Goal: Information Seeking & Learning: Learn about a topic

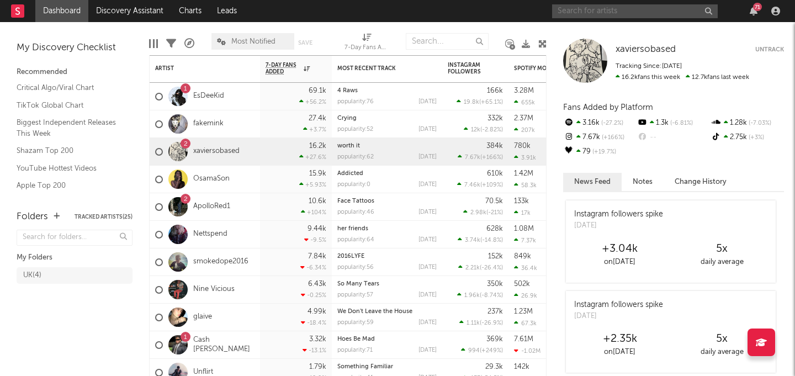
click at [584, 14] on input "text" at bounding box center [635, 11] width 166 height 14
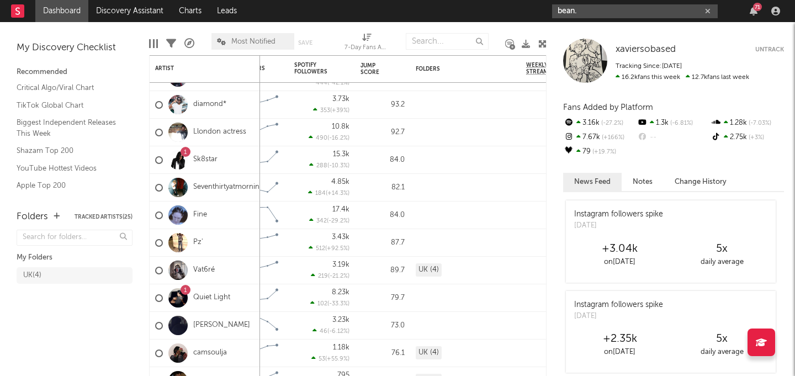
type input "bean."
click at [602, 12] on input "bean." at bounding box center [635, 11] width 166 height 14
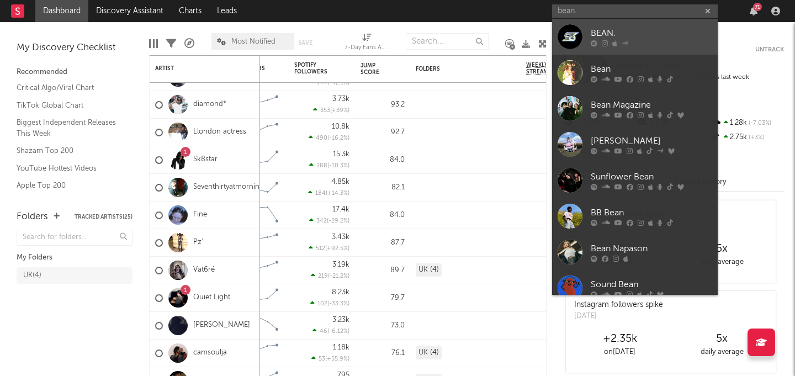
click at [601, 31] on div "BEAN." at bounding box center [651, 32] width 121 height 13
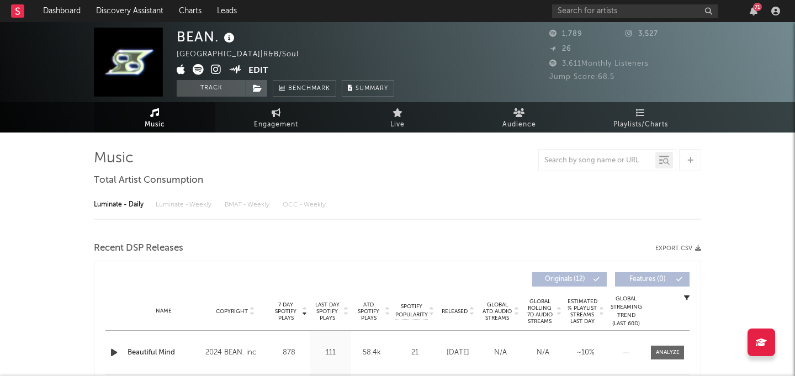
select select "1w"
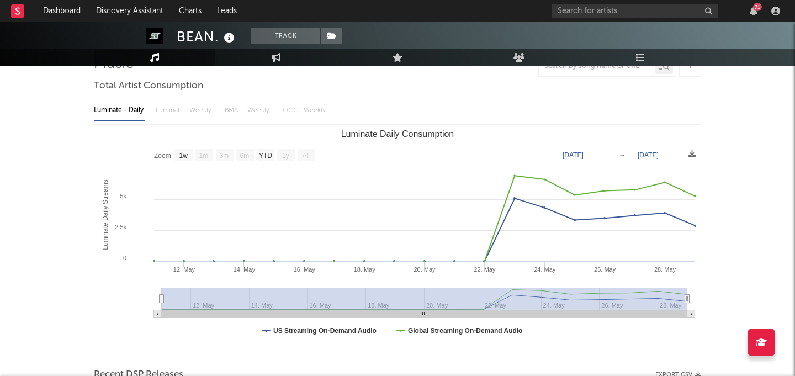
scroll to position [151, 0]
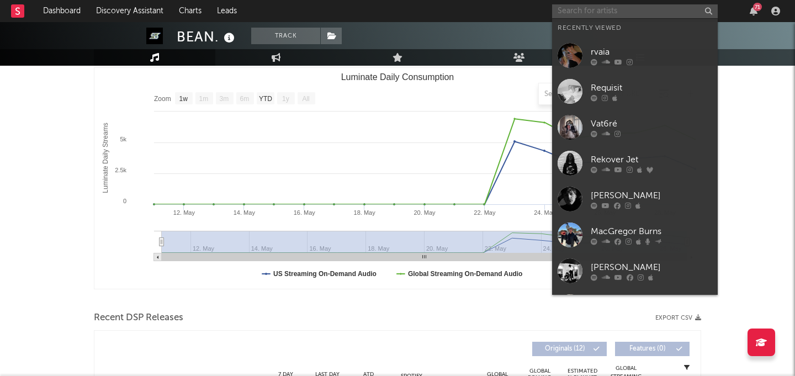
click at [586, 6] on input "text" at bounding box center [635, 11] width 166 height 14
type input "h"
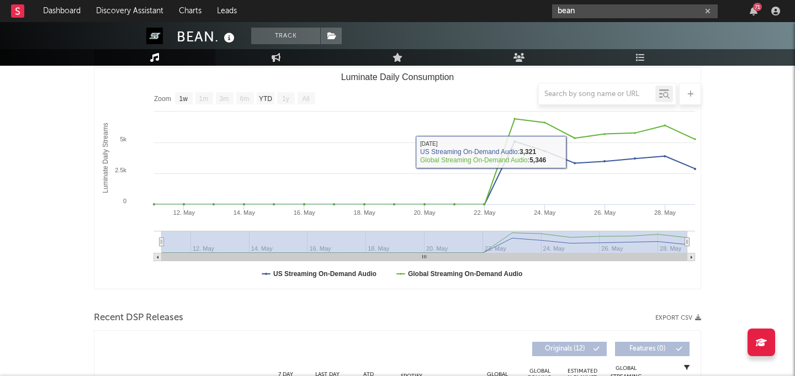
scroll to position [0, 0]
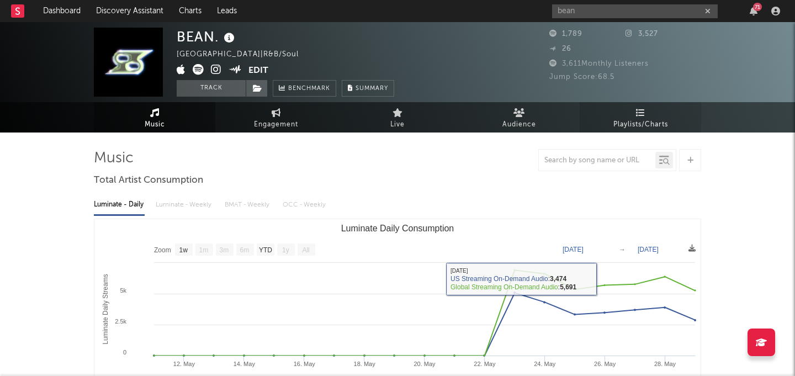
click at [631, 126] on span "Playlists/Charts" at bounding box center [640, 124] width 55 height 13
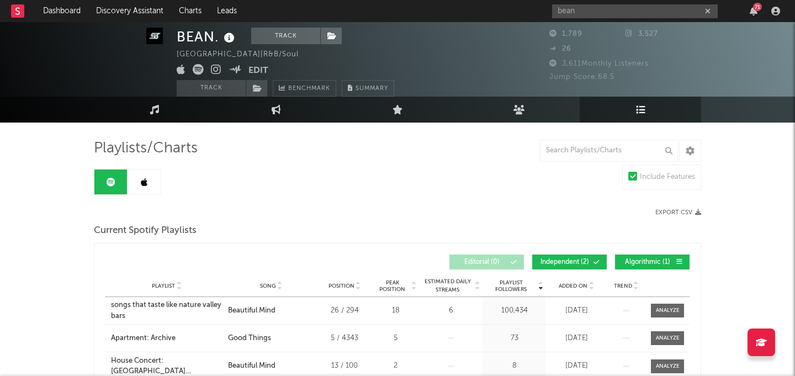
scroll to position [14, 0]
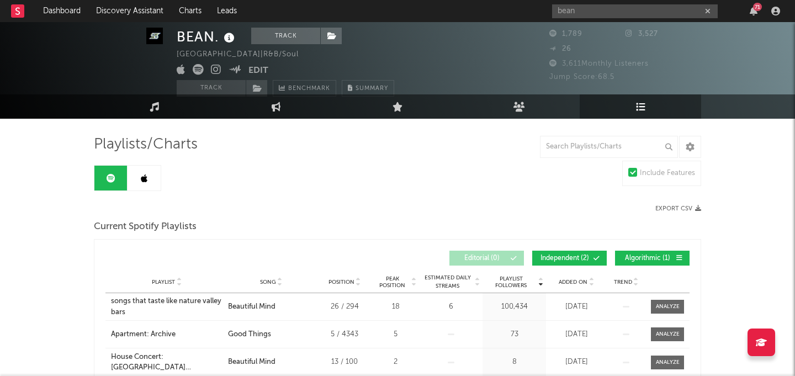
click at [144, 180] on icon at bounding box center [144, 178] width 7 height 9
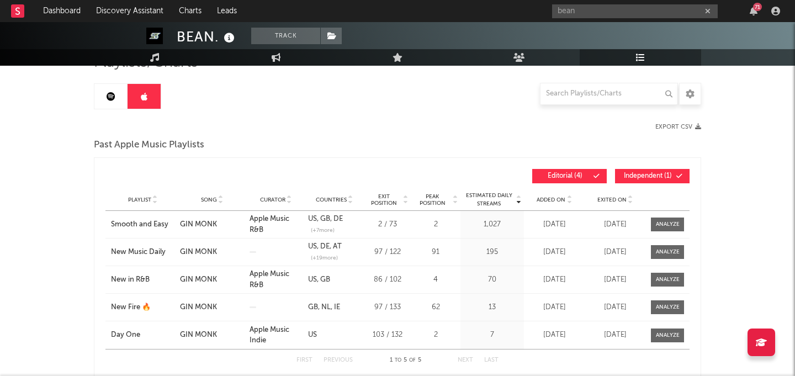
scroll to position [62, 0]
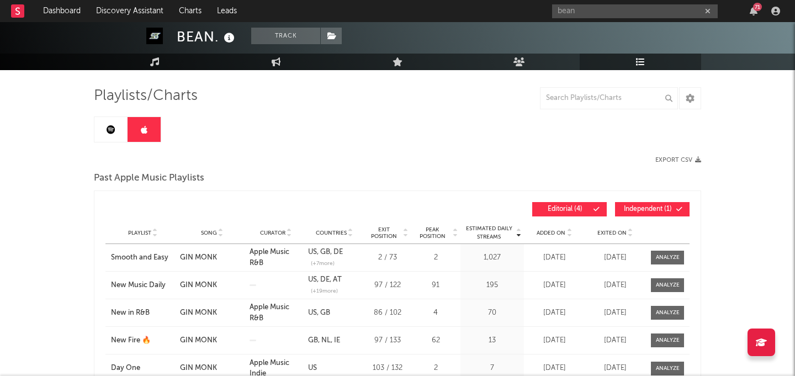
click at [113, 127] on icon at bounding box center [111, 129] width 9 height 9
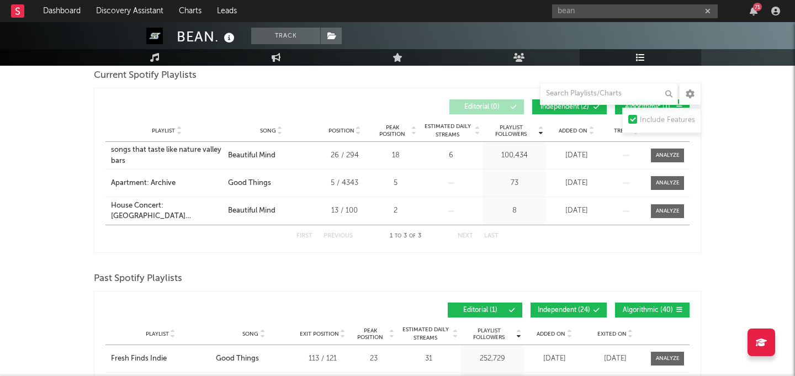
scroll to position [147, 0]
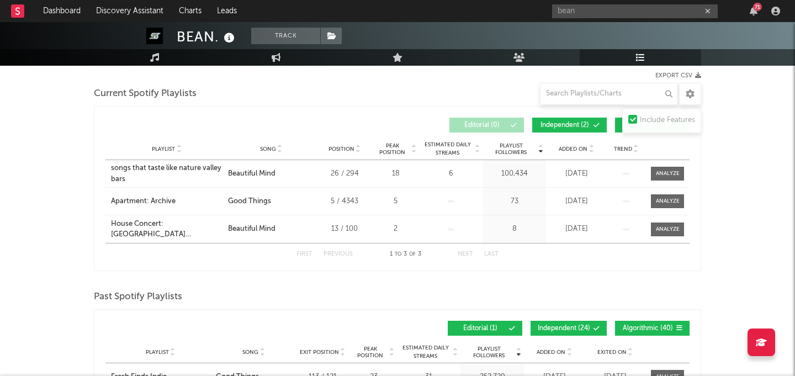
click at [576, 146] on span "Added On" at bounding box center [573, 149] width 29 height 7
click at [578, 143] on div "Playlist City Song Position Peak Position Estimated Daily Streams Playlist Foll…" at bounding box center [397, 149] width 584 height 22
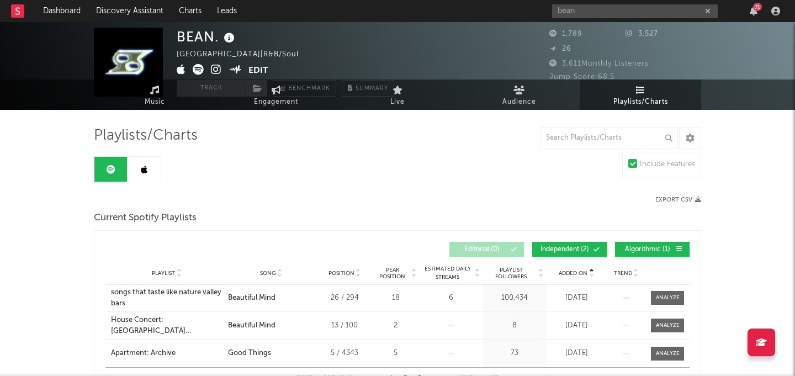
scroll to position [0, 0]
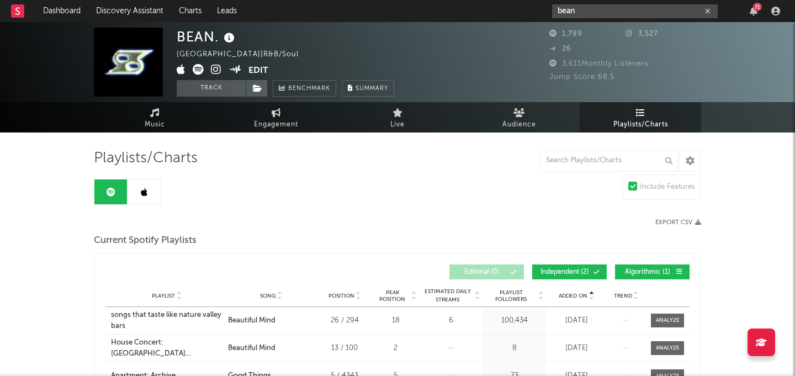
click at [581, 15] on input "bean" at bounding box center [635, 11] width 166 height 14
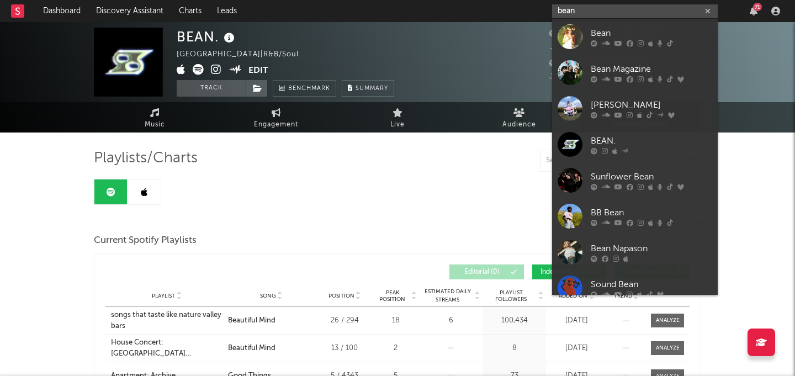
click at [581, 15] on input "bean" at bounding box center [635, 11] width 166 height 14
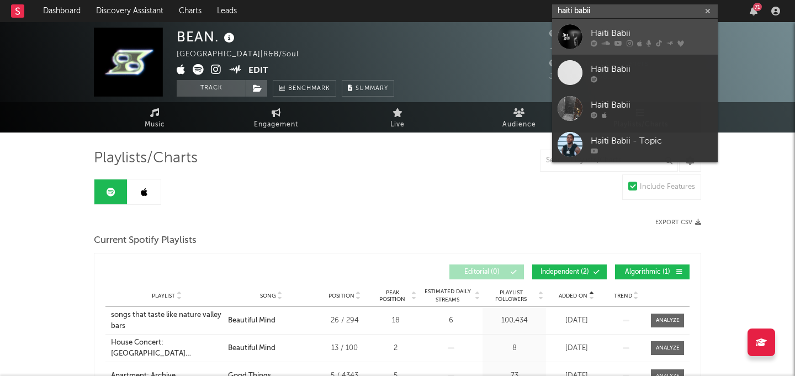
type input "haiti babii"
click at [581, 33] on div at bounding box center [569, 36] width 25 height 25
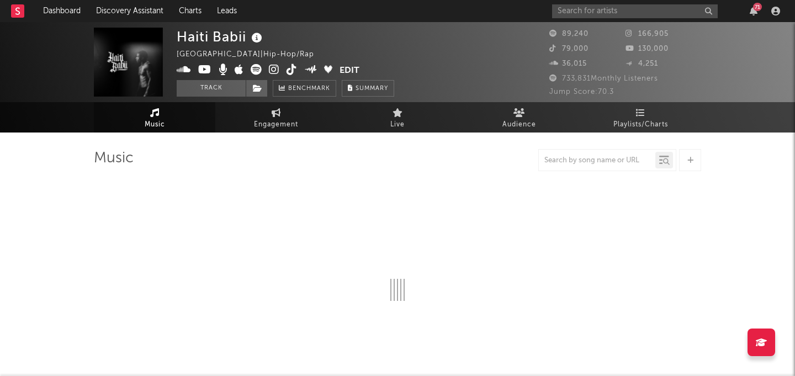
select select "6m"
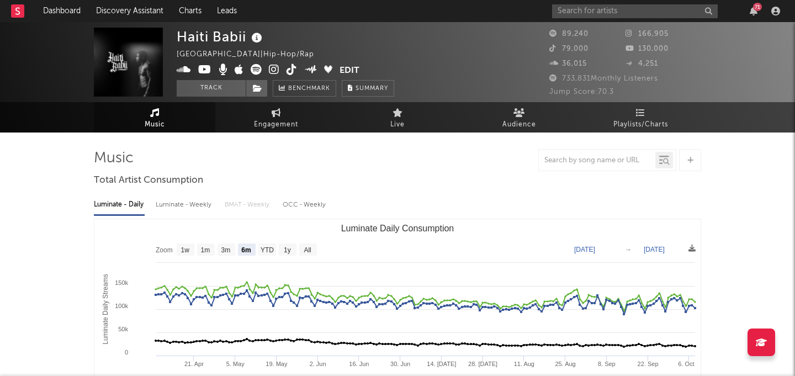
select select "6m"
click at [247, 118] on link "Engagement" at bounding box center [275, 117] width 121 height 30
select select "1w"
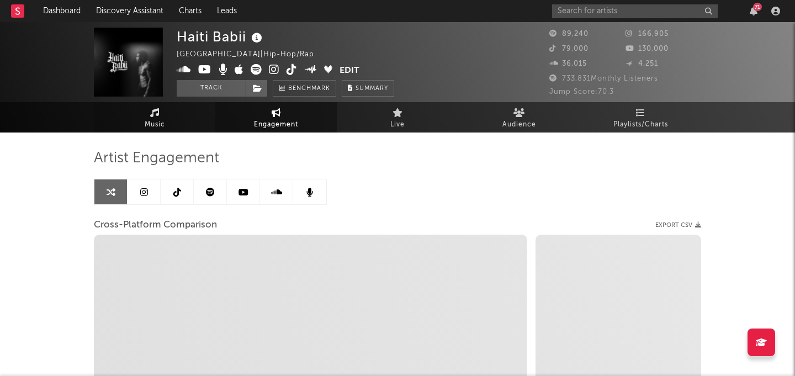
click at [158, 124] on span "Music" at bounding box center [155, 124] width 20 height 13
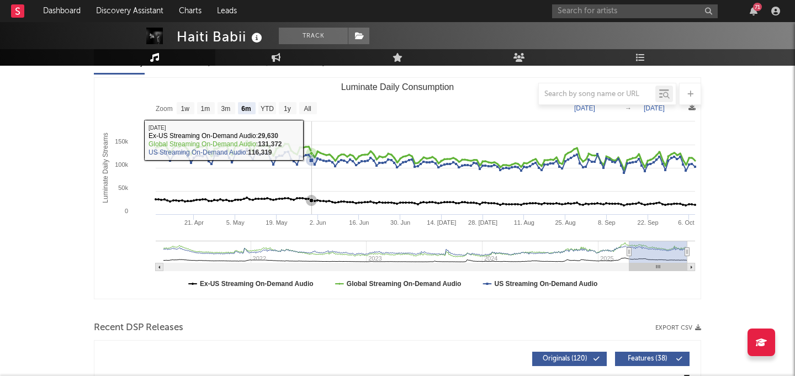
scroll to position [138, 0]
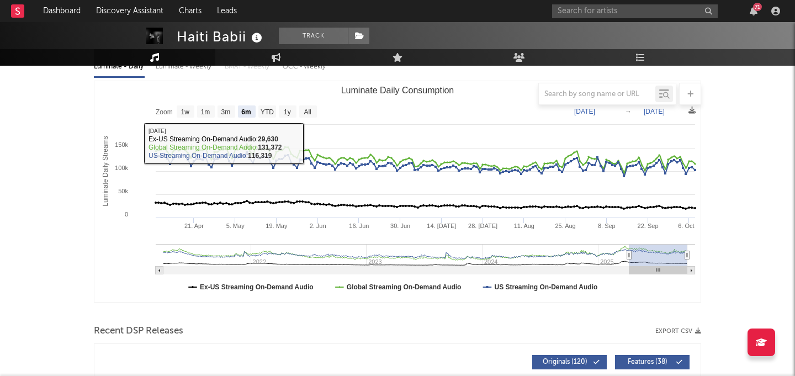
click at [305, 104] on div at bounding box center [397, 94] width 607 height 22
click at [305, 107] on rect "Luminate Daily Consumption" at bounding box center [308, 111] width 18 height 12
select select "All"
type input "2021-03-31"
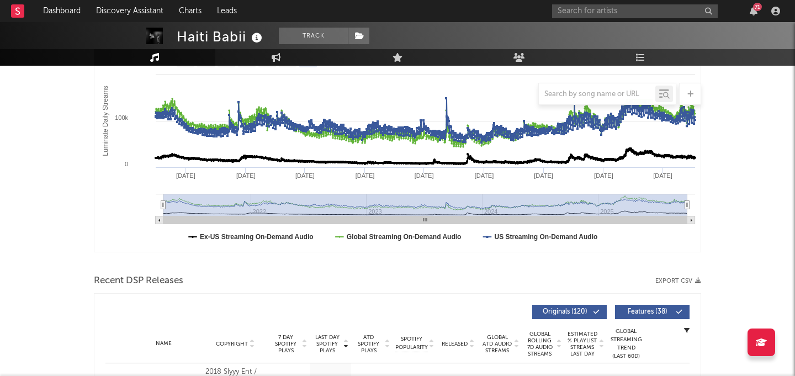
scroll to position [89, 0]
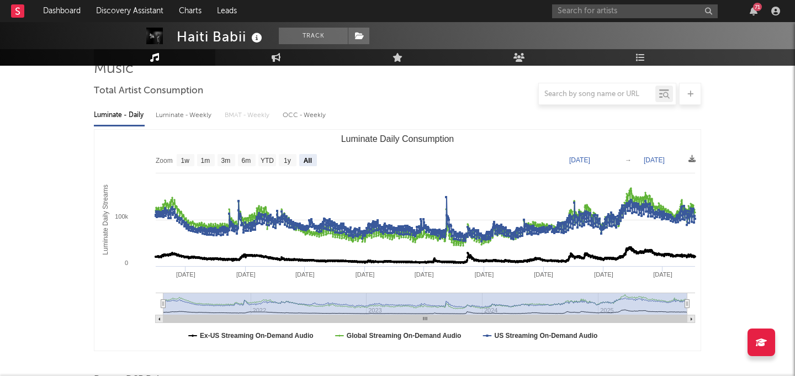
click at [173, 119] on div "Luminate - Weekly" at bounding box center [185, 115] width 58 height 19
select select "6m"
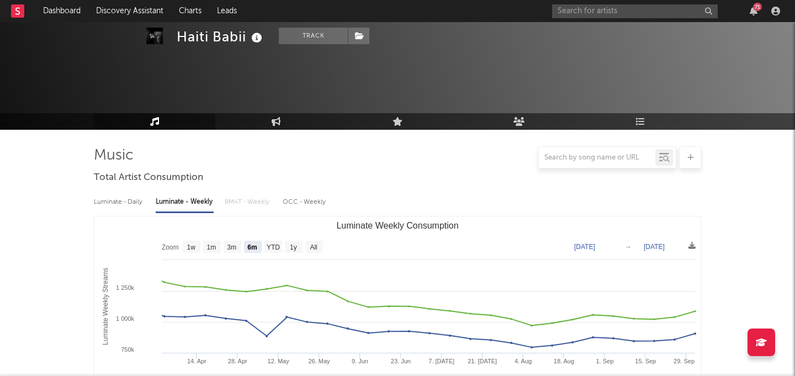
scroll to position [0, 0]
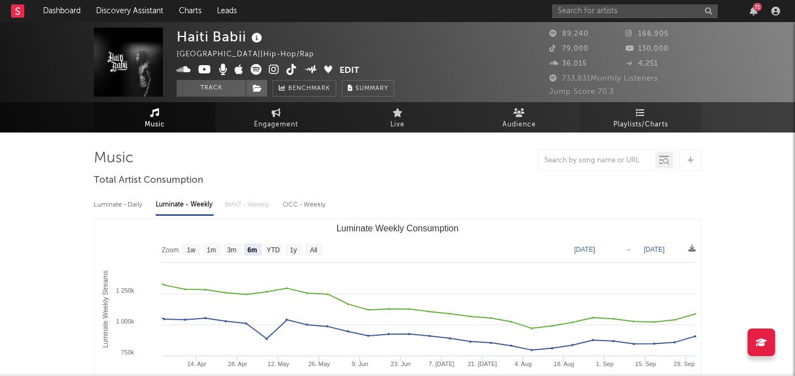
click at [661, 112] on link "Playlists/Charts" at bounding box center [640, 117] width 121 height 30
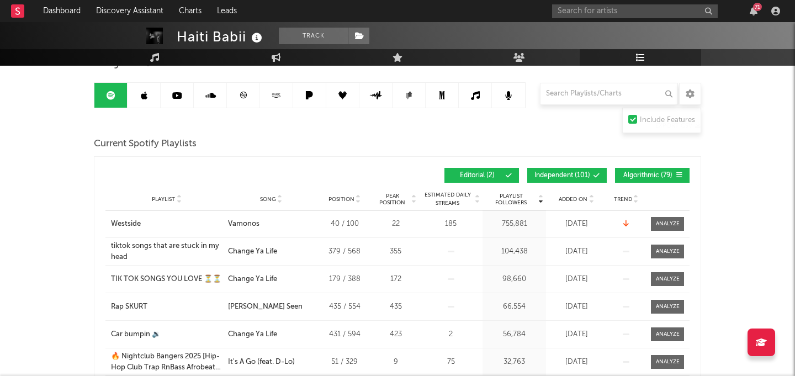
scroll to position [105, 0]
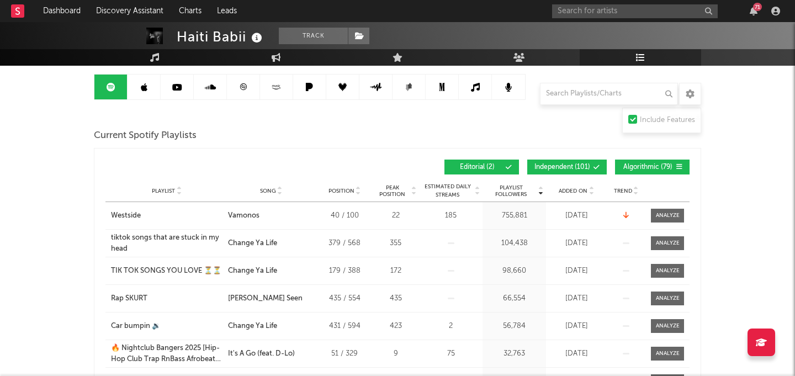
click at [586, 189] on span "Added On" at bounding box center [573, 191] width 29 height 7
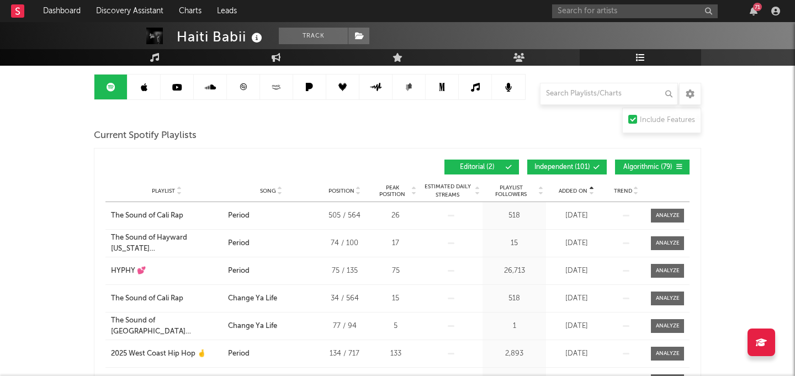
click at [586, 189] on span "Added On" at bounding box center [573, 191] width 29 height 7
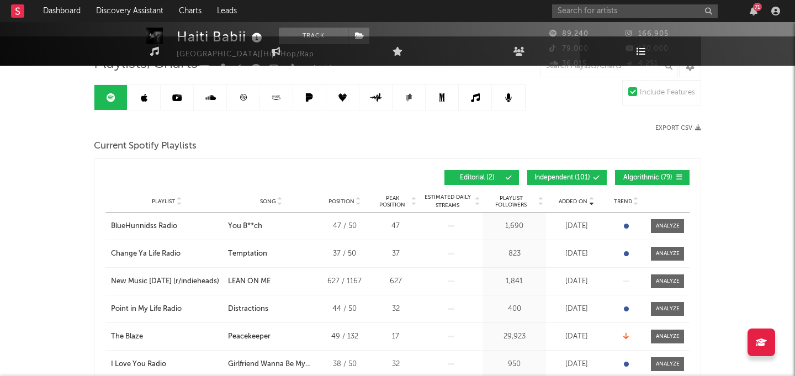
scroll to position [0, 0]
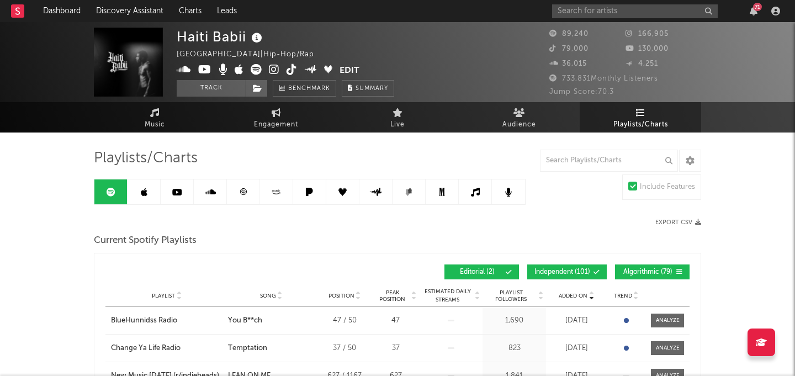
click at [154, 192] on link at bounding box center [143, 191] width 33 height 25
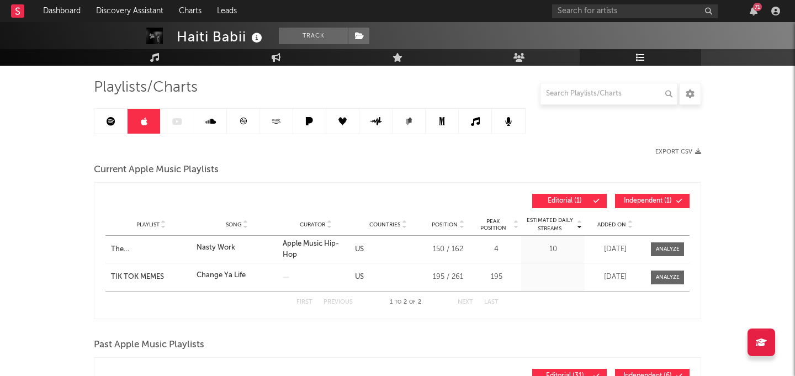
scroll to position [67, 0]
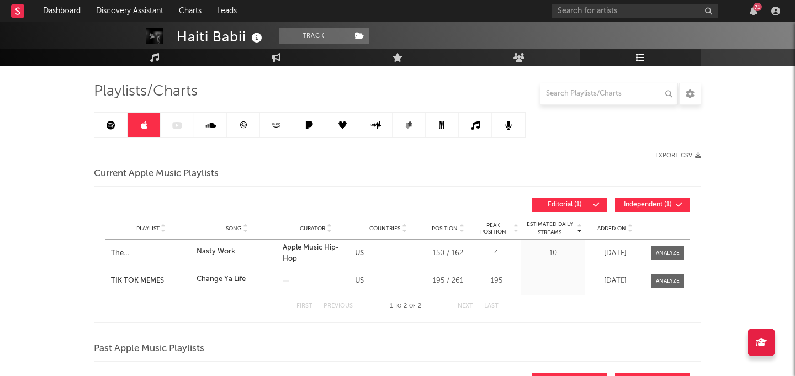
click at [378, 124] on icon at bounding box center [376, 125] width 12 height 8
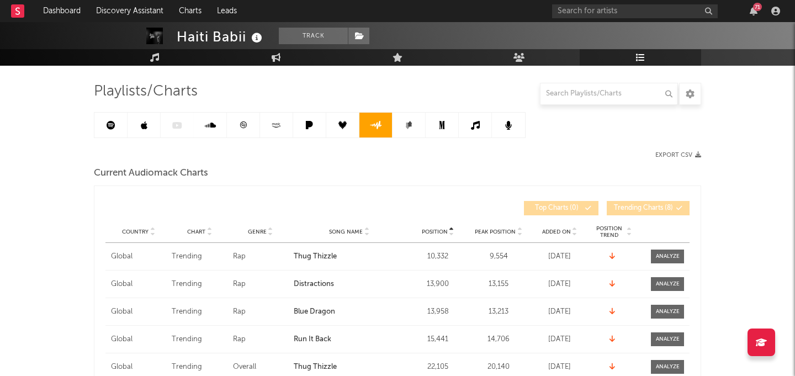
click at [581, 225] on div "Country Chart Genre Song Name Position Peak Position Added On Exited On Positio…" at bounding box center [397, 232] width 584 height 22
click at [573, 228] on icon at bounding box center [575, 229] width 6 height 4
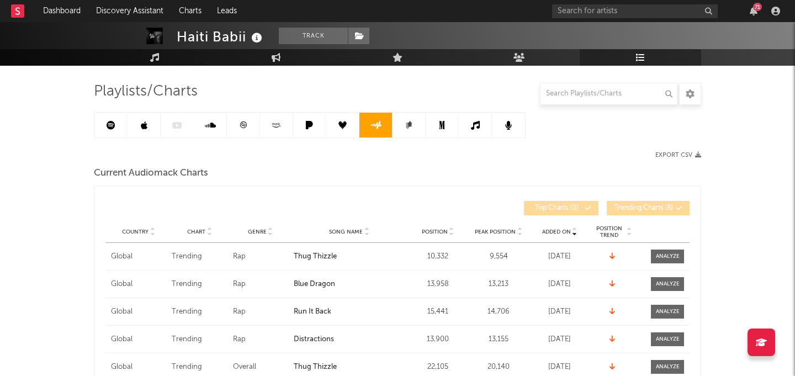
click at [573, 228] on icon at bounding box center [575, 229] width 6 height 4
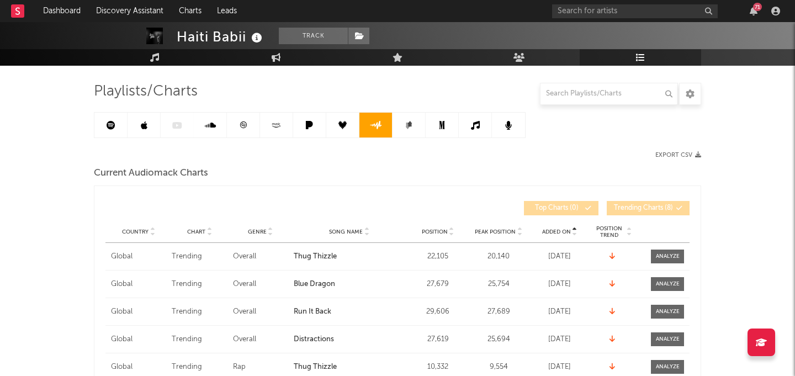
click at [573, 228] on icon at bounding box center [575, 229] width 6 height 4
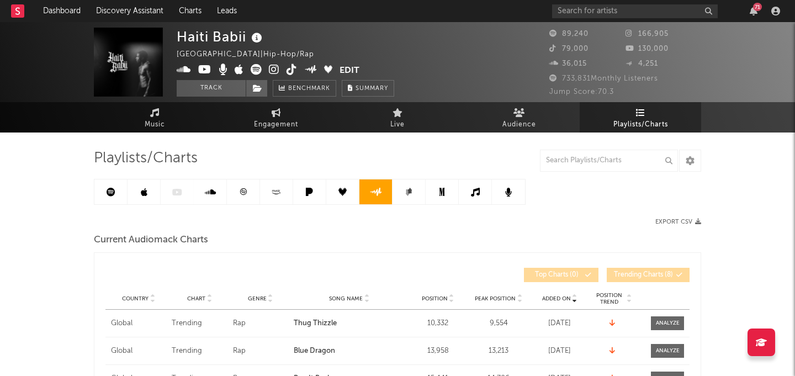
click at [224, 190] on link at bounding box center [210, 191] width 33 height 25
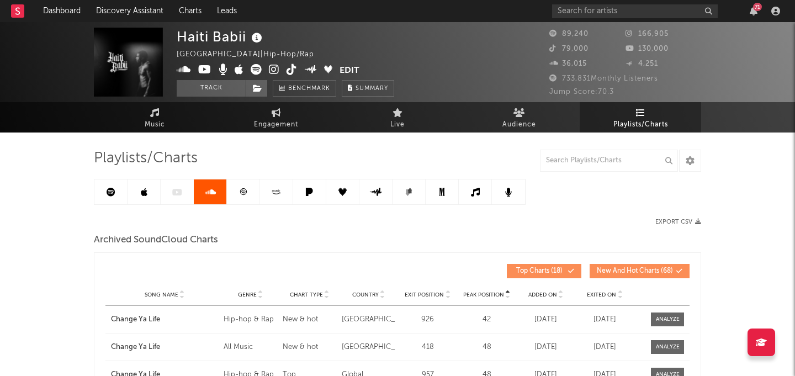
click at [241, 186] on link at bounding box center [243, 191] width 33 height 25
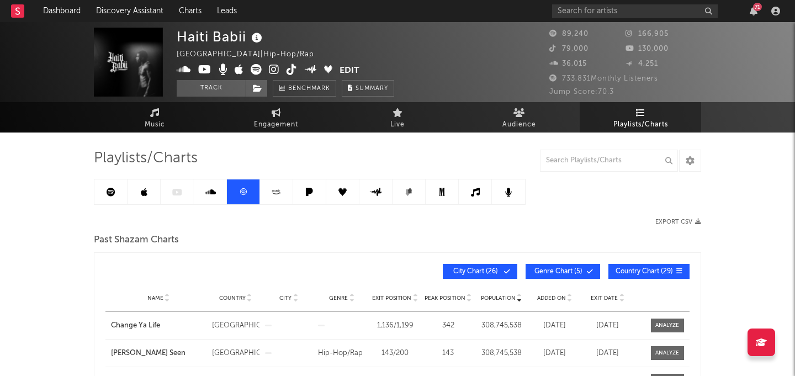
click at [309, 200] on link at bounding box center [309, 191] width 33 height 25
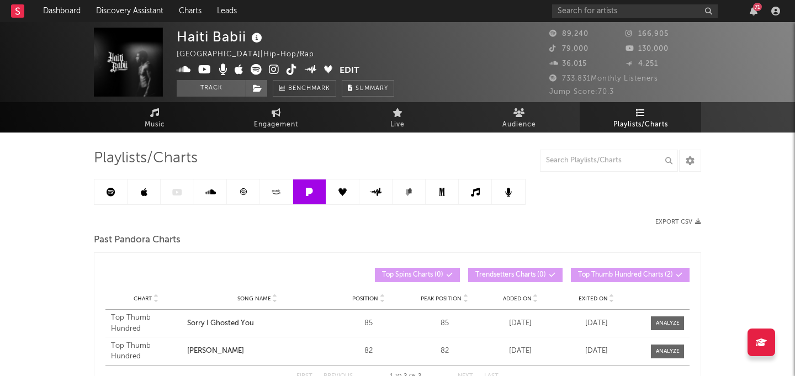
click at [344, 203] on link at bounding box center [342, 191] width 33 height 25
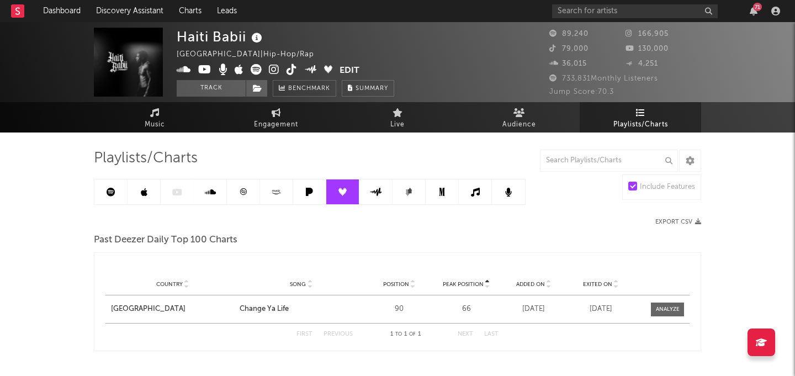
click at [374, 202] on link at bounding box center [375, 191] width 33 height 25
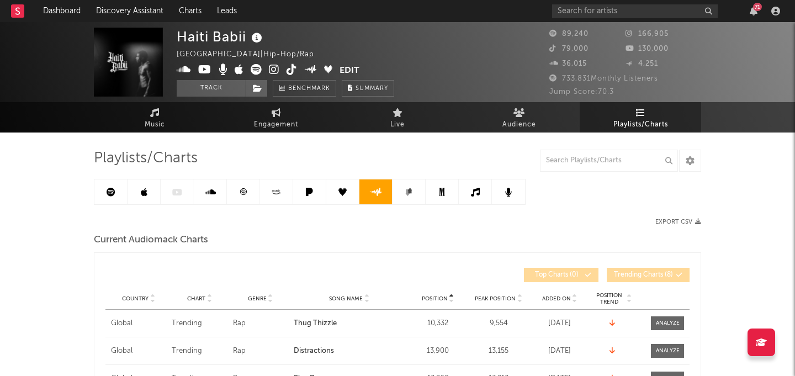
click at [413, 201] on link at bounding box center [408, 191] width 33 height 25
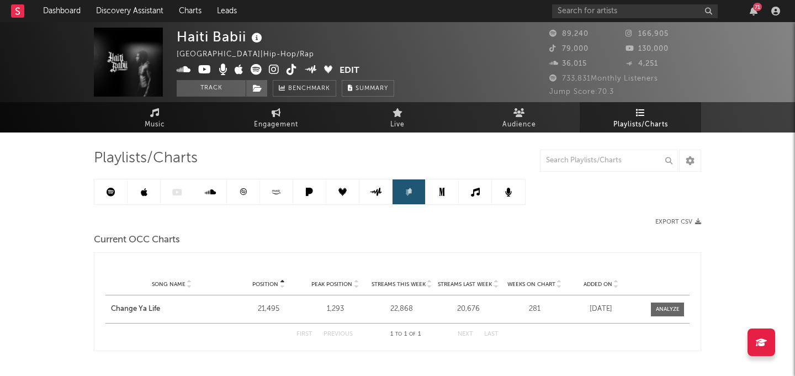
click at [453, 198] on link at bounding box center [442, 191] width 33 height 25
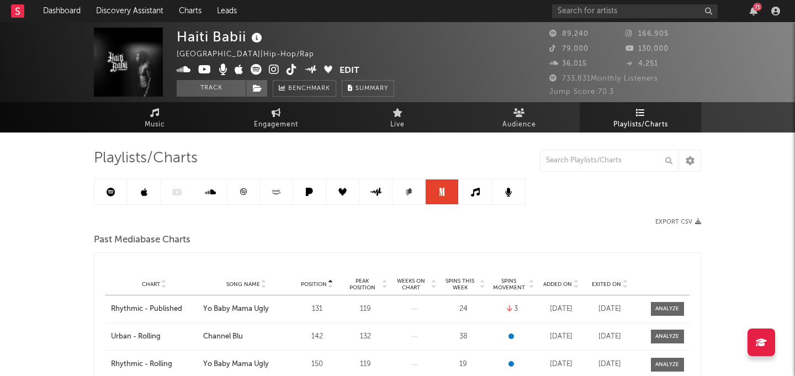
click at [477, 199] on link at bounding box center [475, 191] width 33 height 25
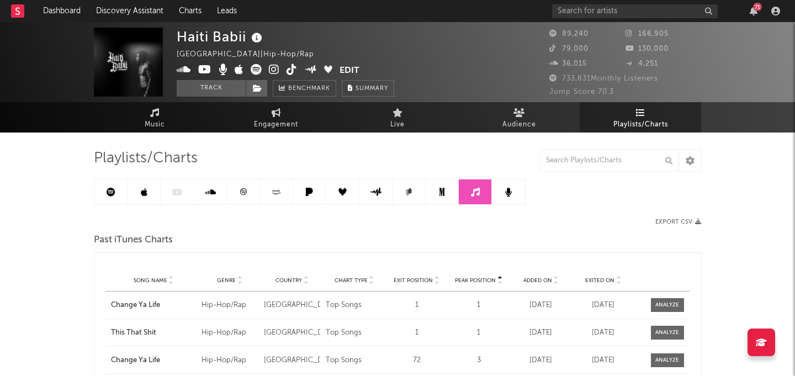
click at [503, 198] on link at bounding box center [508, 191] width 33 height 25
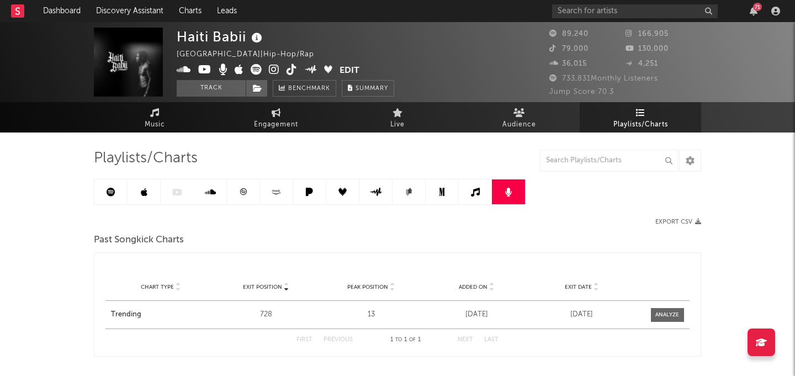
click at [145, 201] on link at bounding box center [143, 191] width 33 height 25
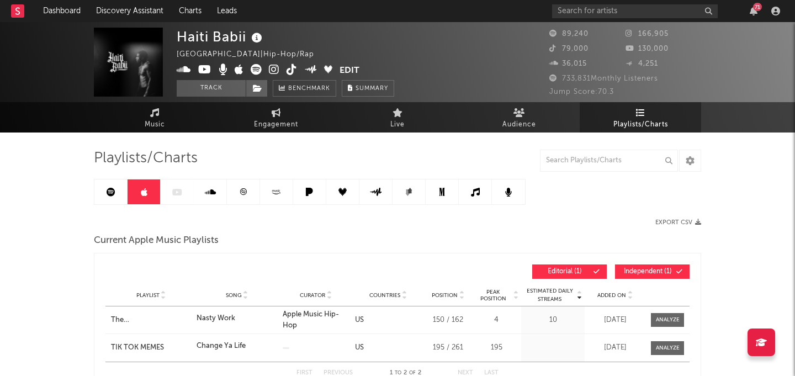
click at [120, 196] on link at bounding box center [110, 191] width 33 height 25
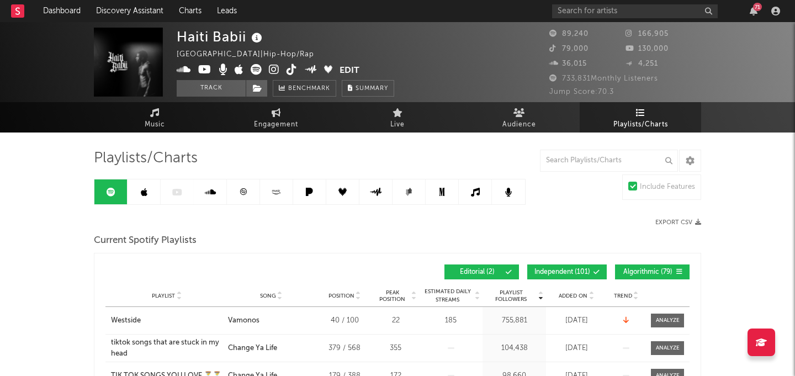
click at [161, 192] on div at bounding box center [310, 192] width 432 height 26
click at [593, 14] on input "text" at bounding box center [635, 11] width 166 height 14
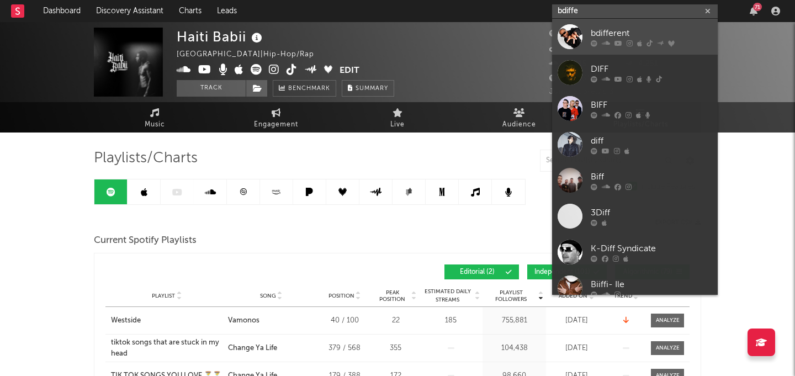
type input "bdiffe"
click at [613, 28] on div "bdifferent" at bounding box center [651, 32] width 121 height 13
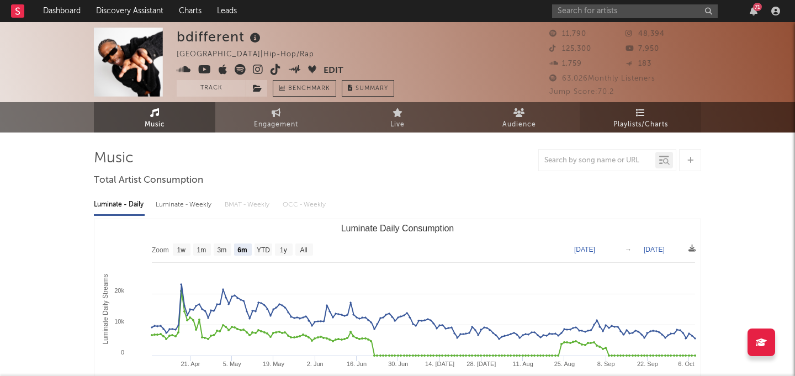
click at [624, 118] on span "Playlists/Charts" at bounding box center [640, 124] width 55 height 13
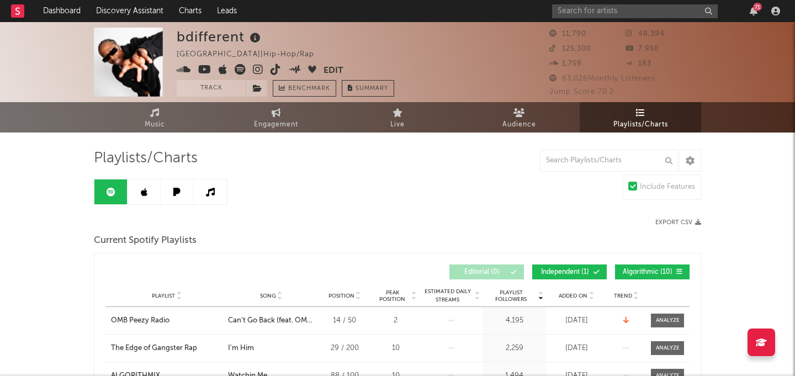
click at [582, 294] on span "Added On" at bounding box center [573, 296] width 29 height 7
click at [138, 203] on link at bounding box center [143, 191] width 33 height 25
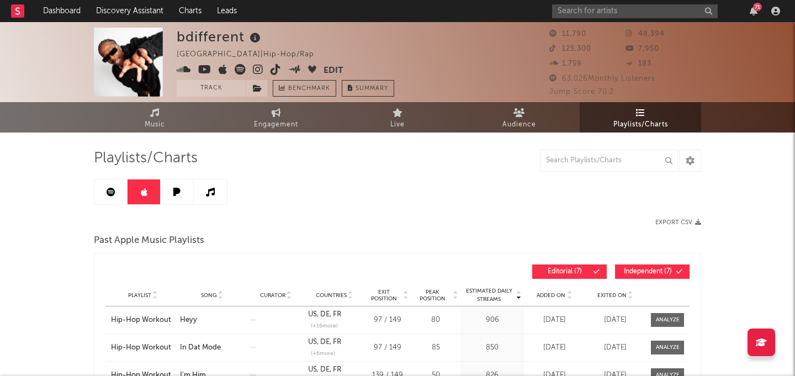
click at [614, 289] on div "Playlist Song Curator Genre Countries Country Chart Type Exit Position Peak Pos…" at bounding box center [397, 295] width 584 height 22
click at [615, 296] on span "Exited On" at bounding box center [611, 295] width 29 height 7
click at [604, 7] on input "text" at bounding box center [635, 11] width 166 height 14
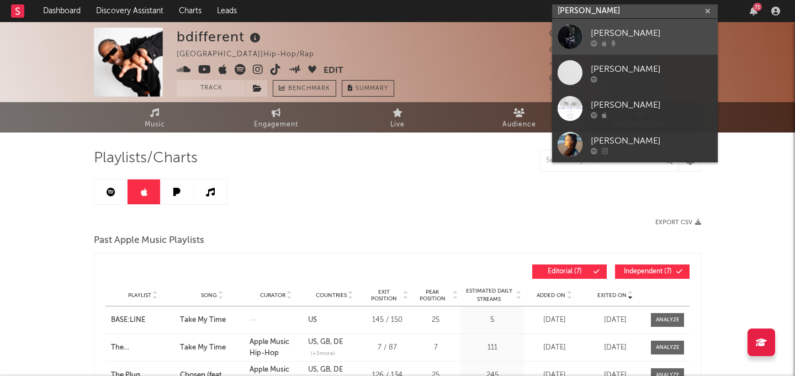
type input "sara sloa"
click at [639, 28] on div "Sara Sloan" at bounding box center [651, 32] width 121 height 13
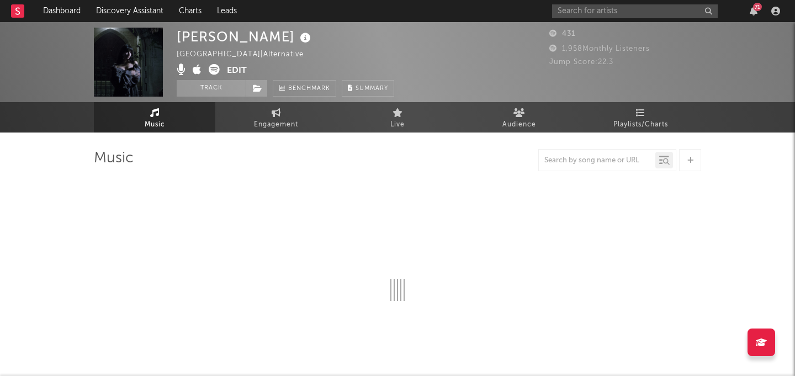
select select "1w"
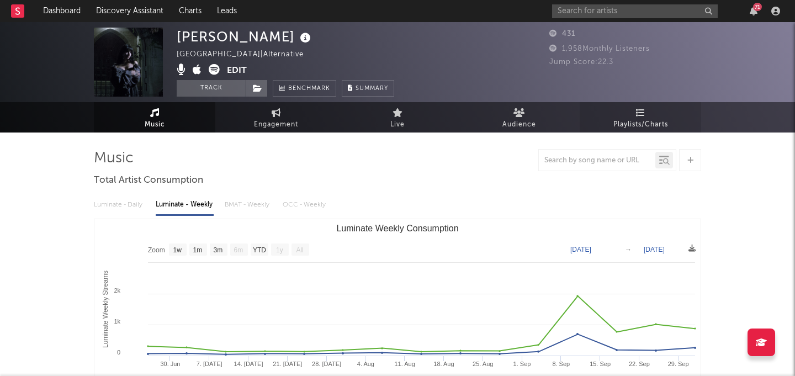
click at [652, 110] on link "Playlists/Charts" at bounding box center [640, 117] width 121 height 30
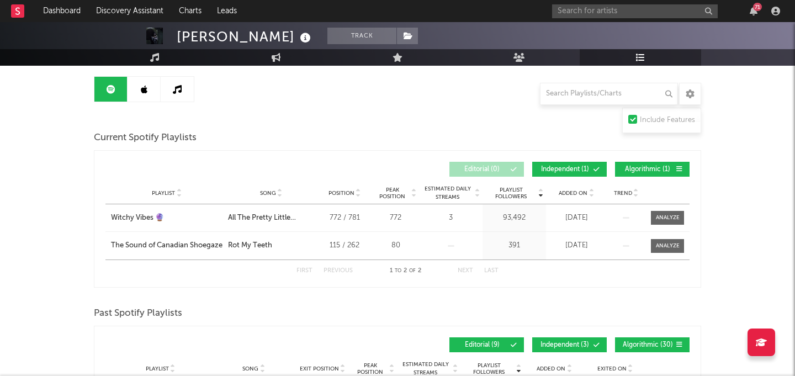
scroll to position [107, 0]
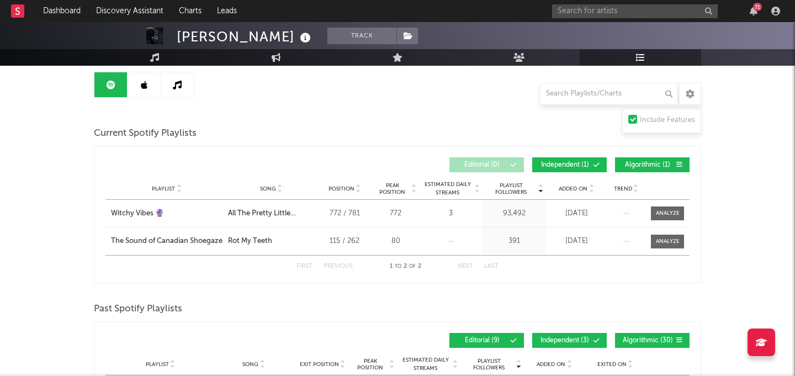
click at [150, 91] on link at bounding box center [143, 84] width 33 height 25
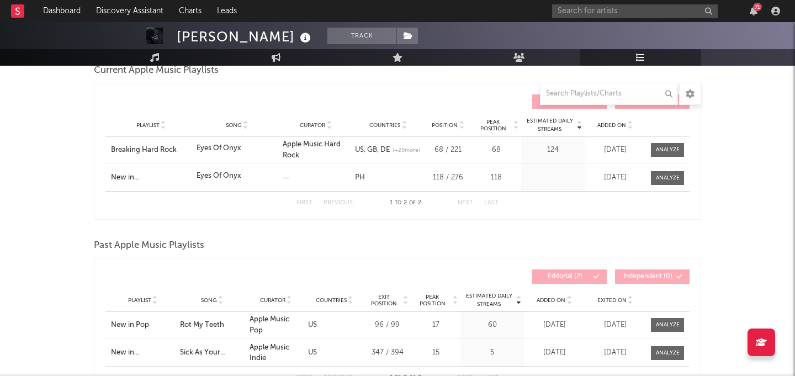
scroll to position [179, 0]
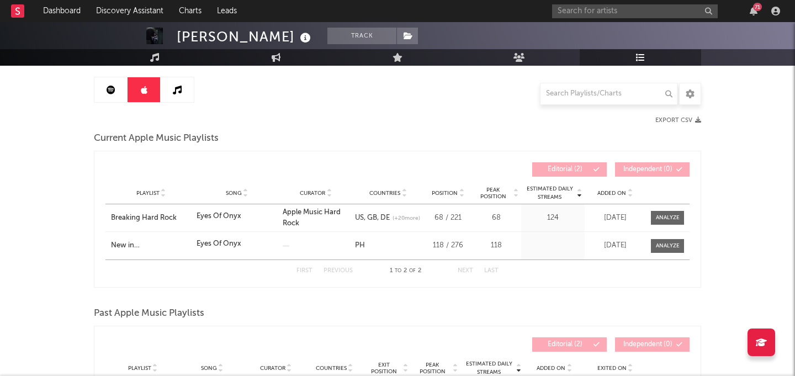
click at [171, 89] on link at bounding box center [177, 89] width 33 height 25
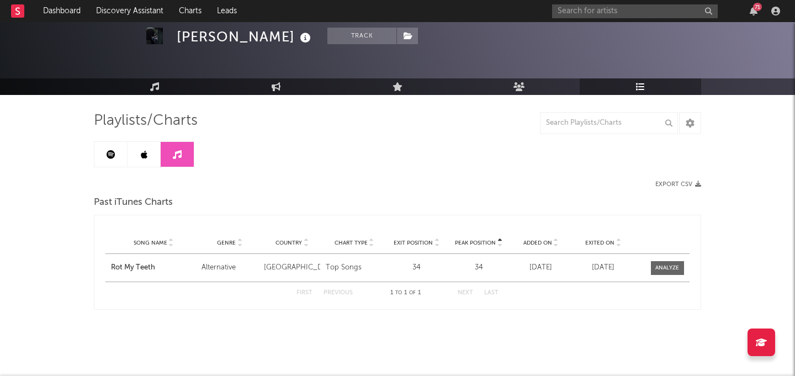
click at [148, 160] on link at bounding box center [143, 154] width 33 height 25
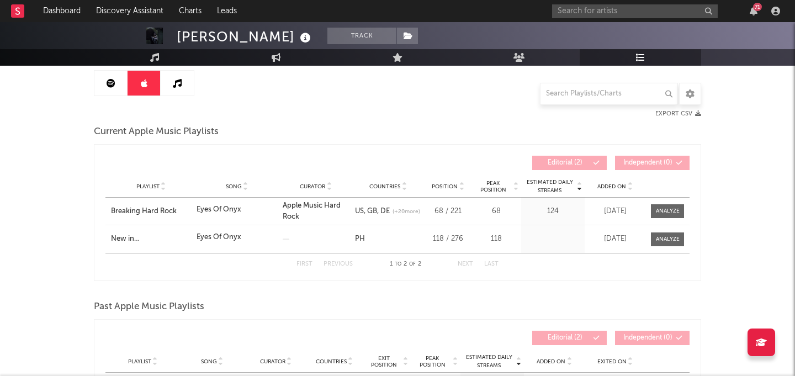
scroll to position [122, 0]
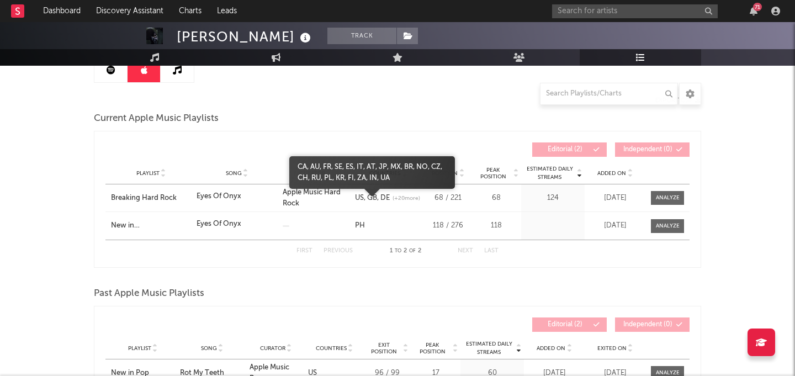
click at [358, 192] on div at bounding box center [372, 198] width 166 height 19
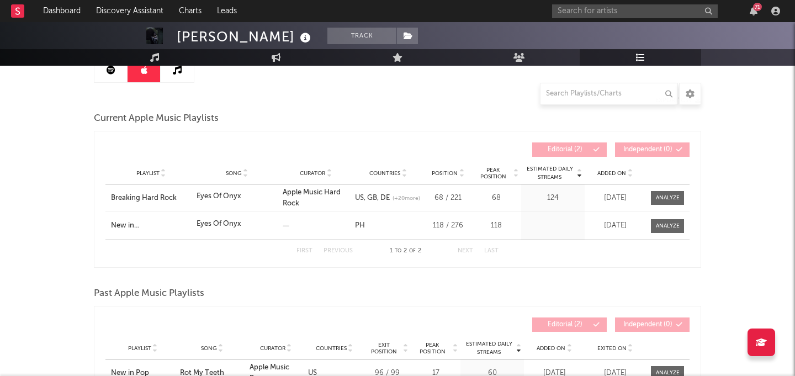
click at [359, 194] on link "US" at bounding box center [359, 197] width 9 height 7
click at [611, 4] on input "text" at bounding box center [635, 11] width 166 height 14
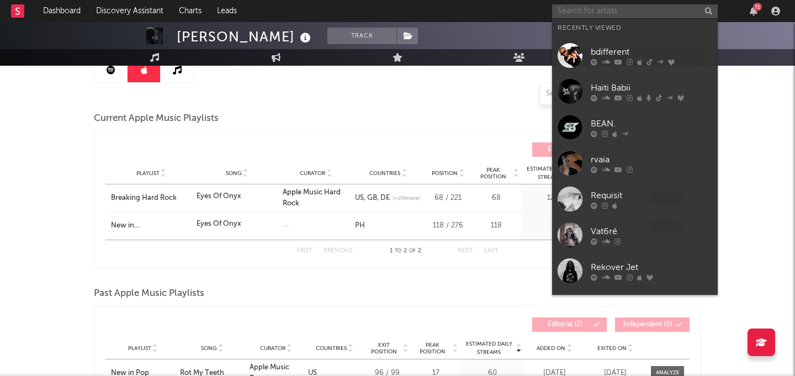
paste input "Imon Soleil"
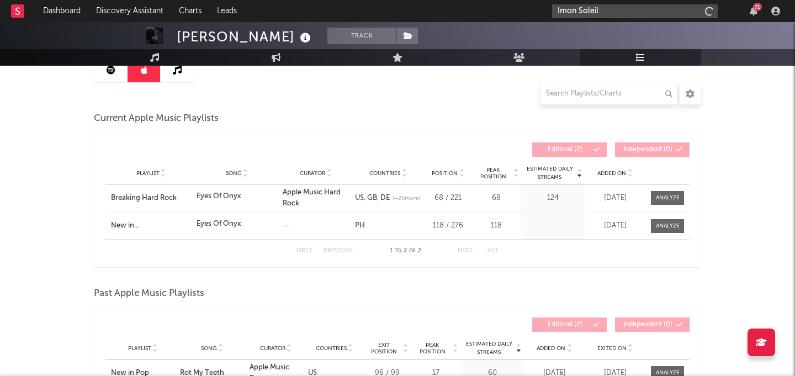
type input "Imon Soleil"
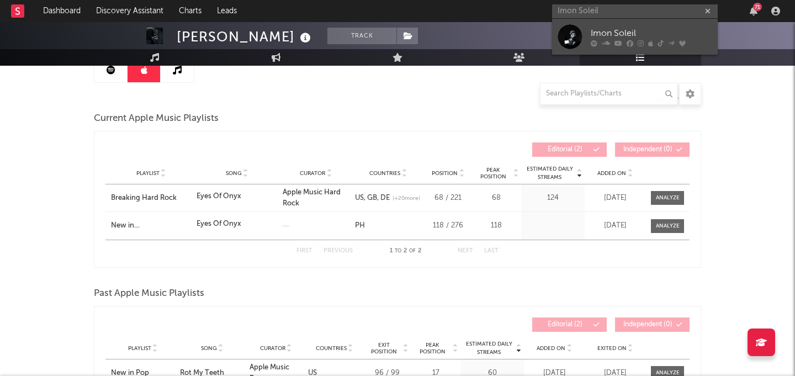
click at [607, 32] on div "Imon Soleil" at bounding box center [651, 32] width 121 height 13
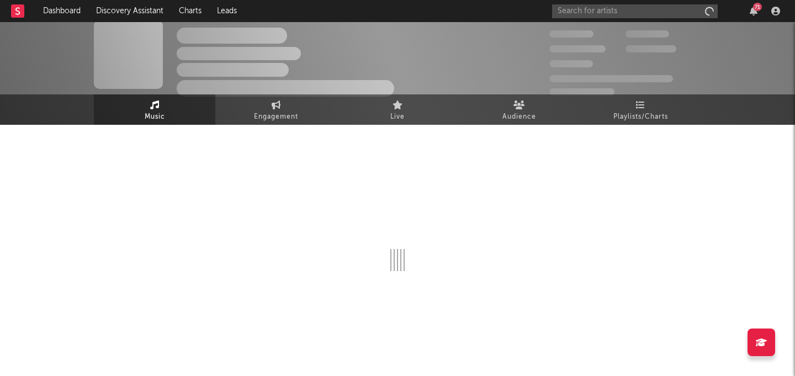
scroll to position [8, 0]
select select "1w"
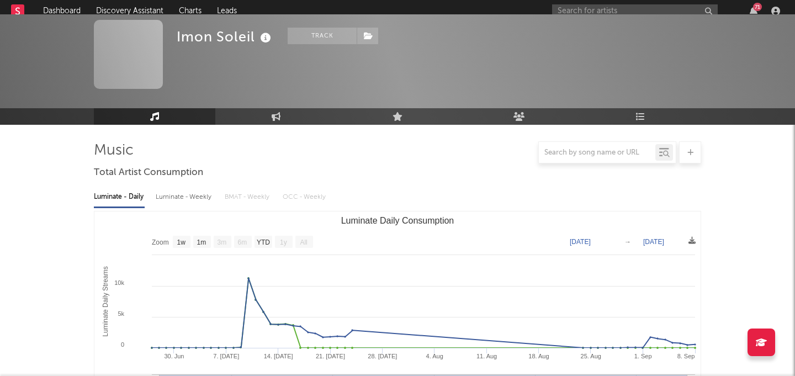
scroll to position [122, 0]
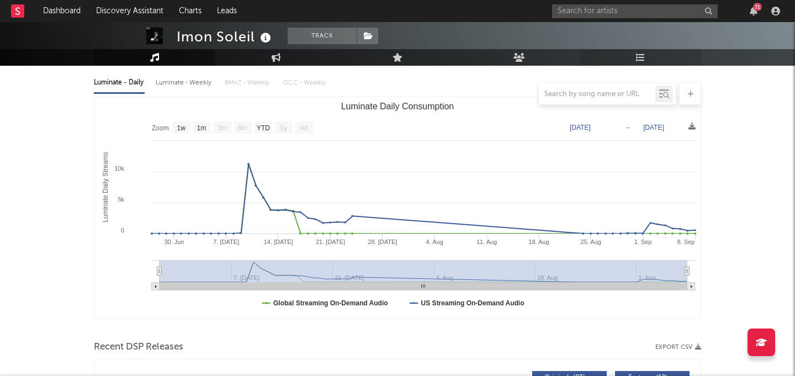
click at [649, 62] on link "Playlists/Charts" at bounding box center [640, 57] width 121 height 17
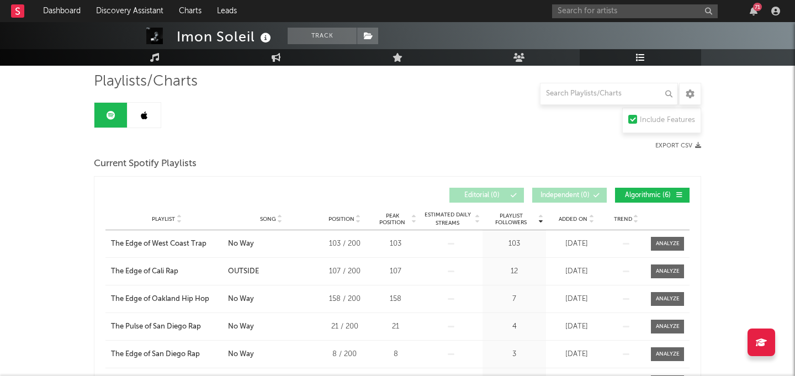
scroll to position [87, 0]
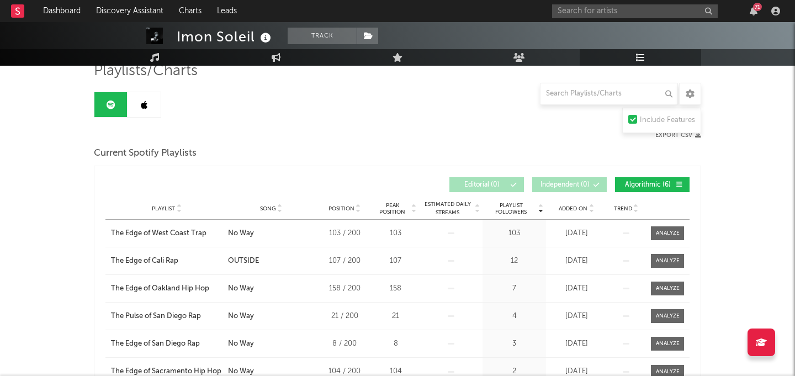
click at [149, 111] on link at bounding box center [143, 104] width 33 height 25
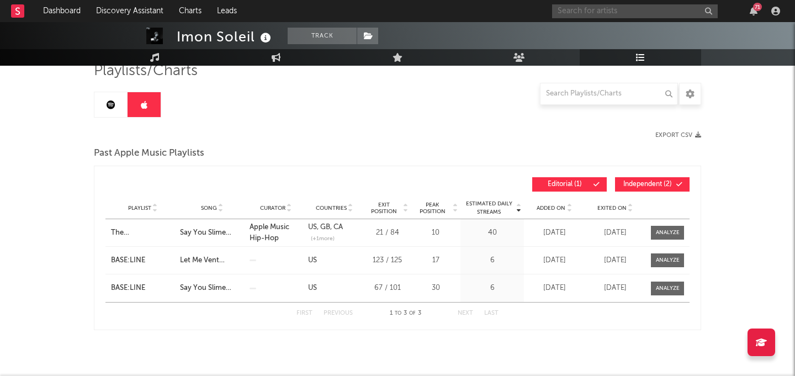
click at [569, 14] on input "text" at bounding box center [635, 11] width 166 height 14
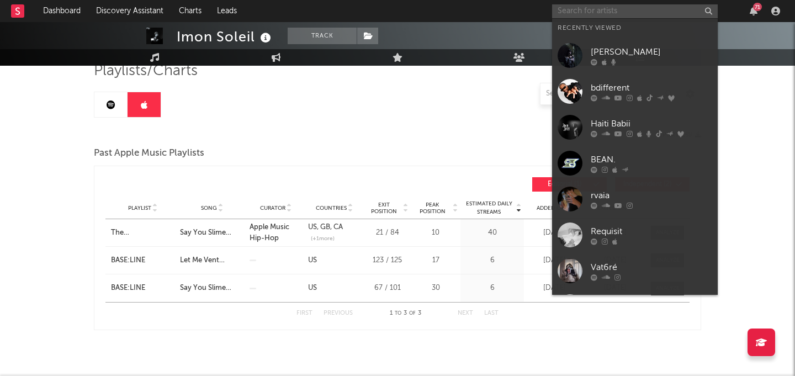
paste input "Flashy B"
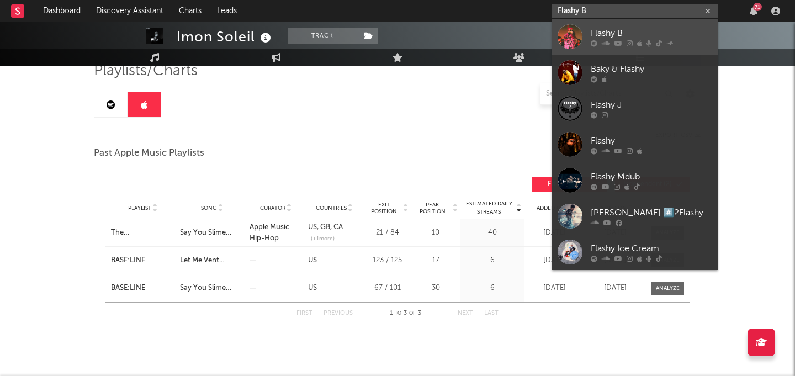
type input "Flashy B"
click at [593, 28] on div "Flashy B" at bounding box center [651, 32] width 121 height 13
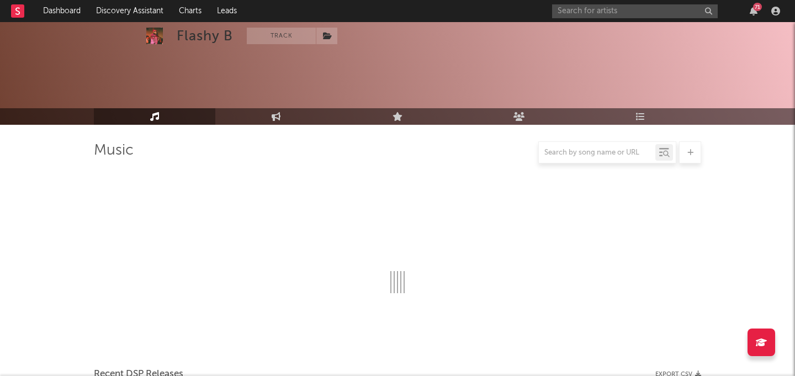
scroll to position [87, 0]
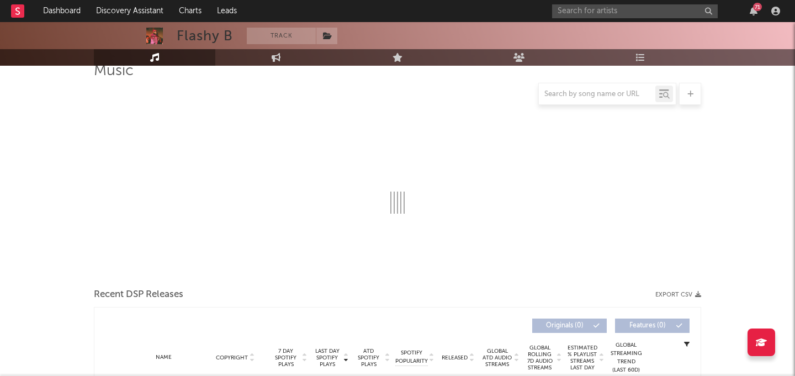
select select "6m"
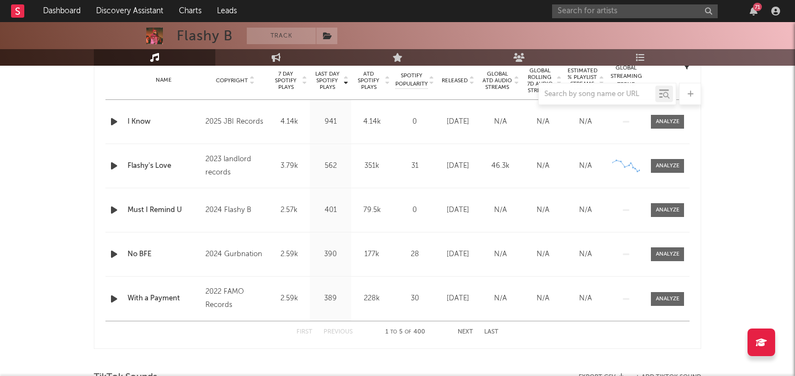
scroll to position [0, 0]
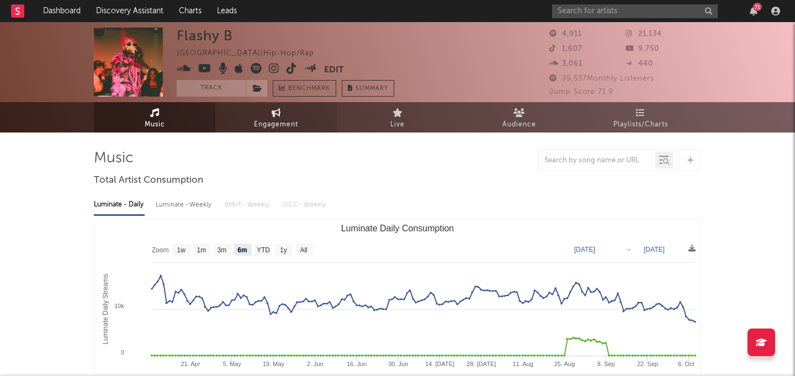
click at [261, 131] on link "Engagement" at bounding box center [275, 117] width 121 height 30
select select "1w"
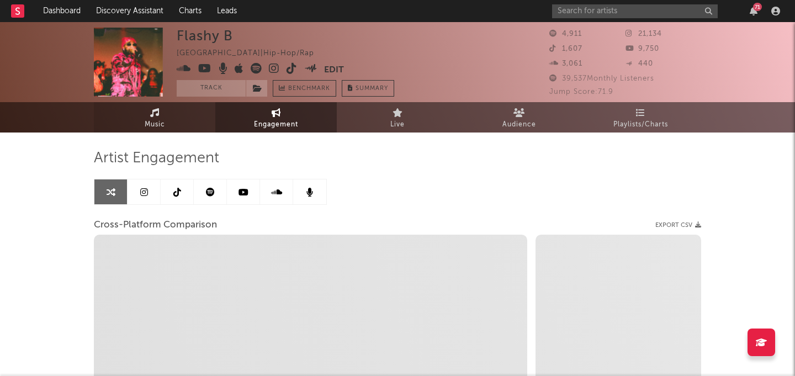
click at [175, 126] on link "Music" at bounding box center [154, 117] width 121 height 30
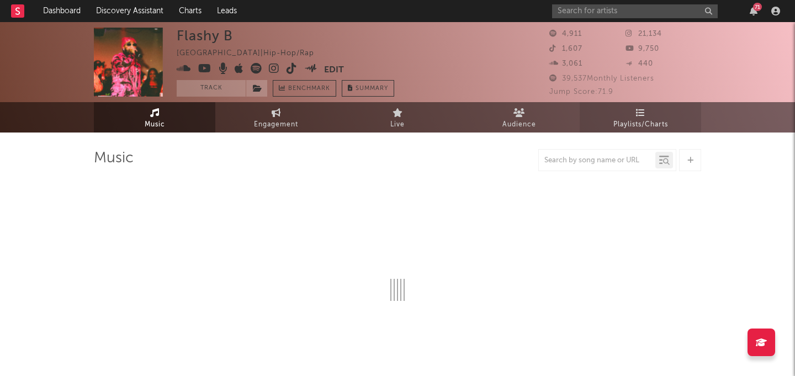
click at [636, 124] on span "Playlists/Charts" at bounding box center [640, 124] width 55 height 13
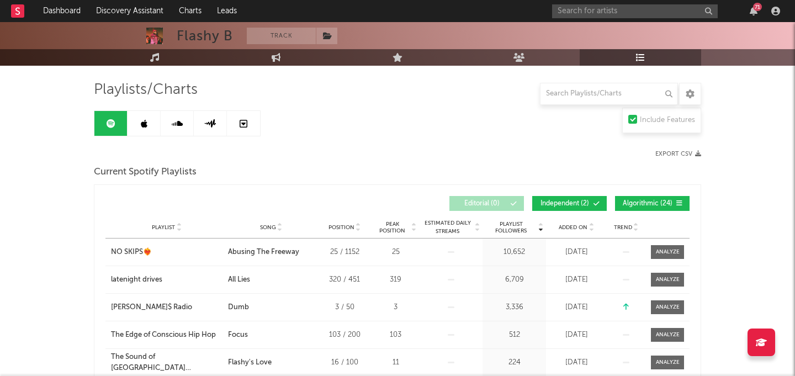
scroll to position [70, 0]
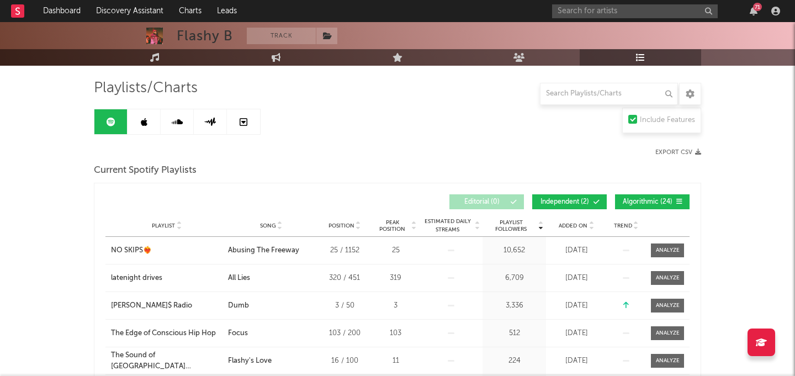
click at [586, 226] on span "Added On" at bounding box center [573, 225] width 29 height 7
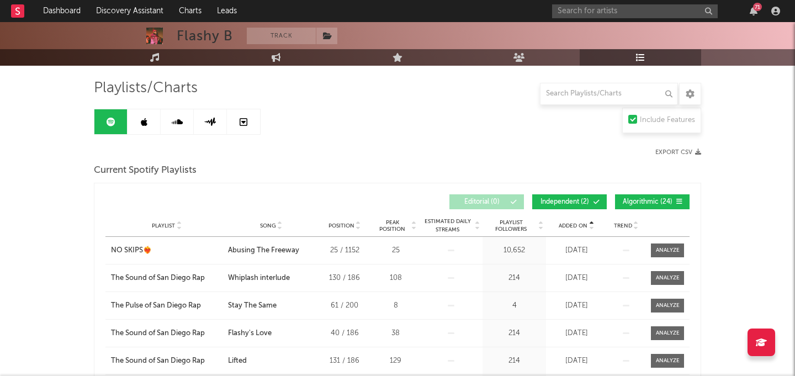
click at [586, 226] on span "Added On" at bounding box center [573, 225] width 29 height 7
click at [145, 122] on icon at bounding box center [144, 122] width 7 height 9
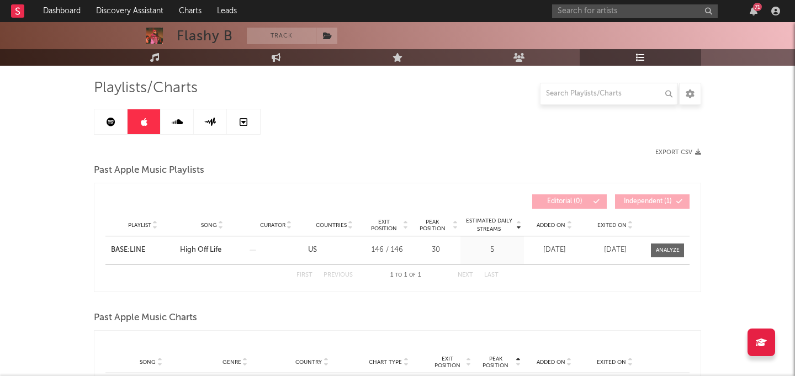
click at [600, 226] on span "Exited On" at bounding box center [611, 225] width 29 height 7
click at [600, 225] on span "Exited On" at bounding box center [611, 225] width 29 height 7
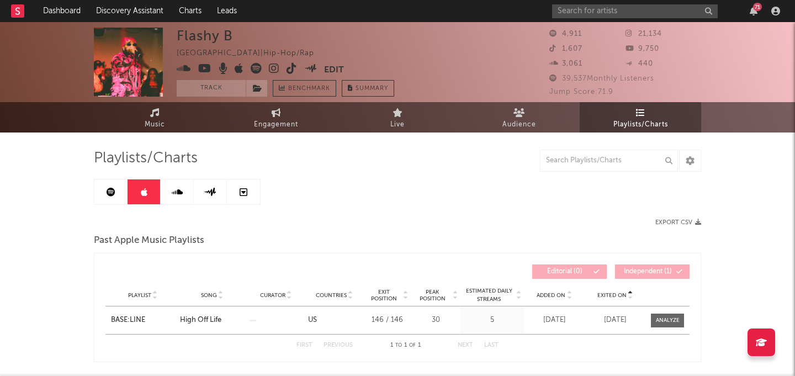
click at [168, 189] on link at bounding box center [177, 191] width 33 height 25
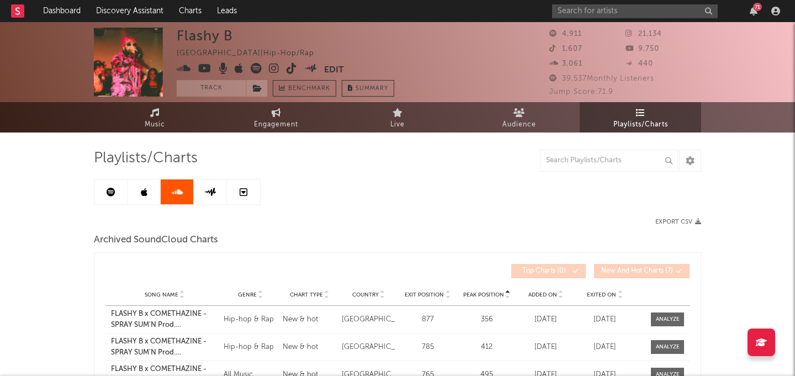
click at [201, 187] on link at bounding box center [210, 191] width 33 height 25
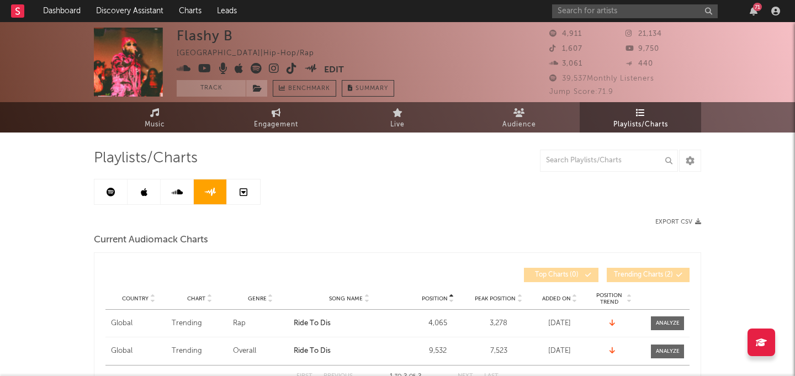
click at [238, 195] on link at bounding box center [243, 191] width 33 height 25
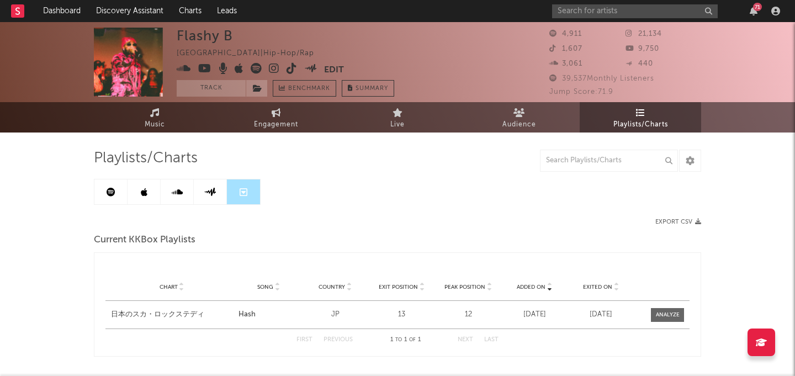
click at [142, 194] on icon at bounding box center [144, 192] width 7 height 9
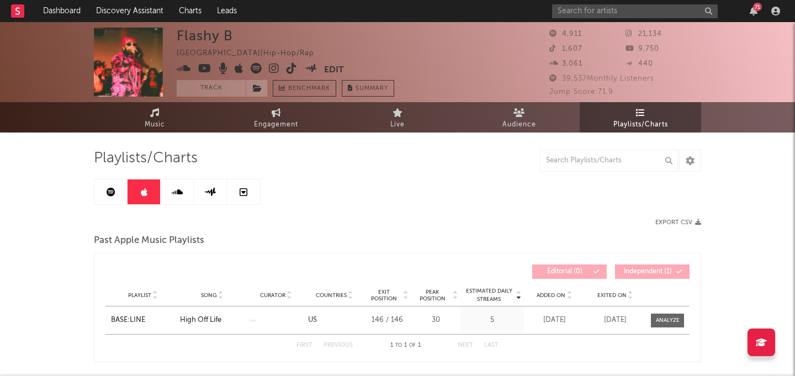
click at [104, 195] on link at bounding box center [110, 191] width 33 height 25
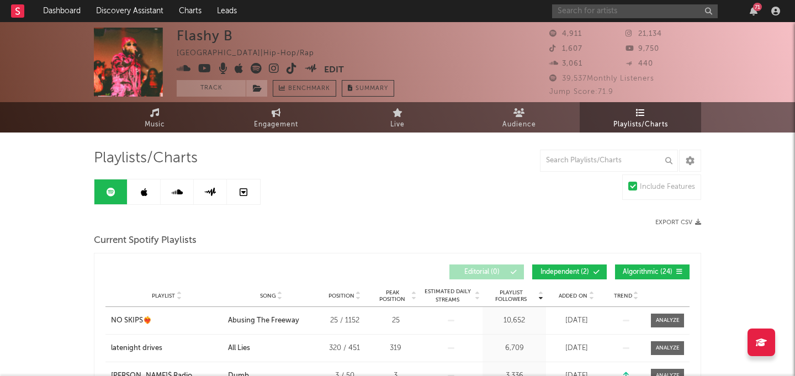
click at [588, 5] on input "text" at bounding box center [635, 11] width 166 height 14
click at [426, 131] on link "Live" at bounding box center [397, 117] width 121 height 30
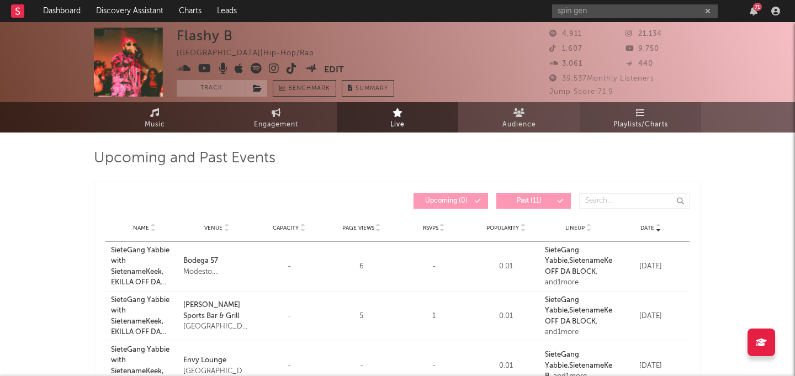
click at [637, 108] on icon at bounding box center [640, 112] width 9 height 9
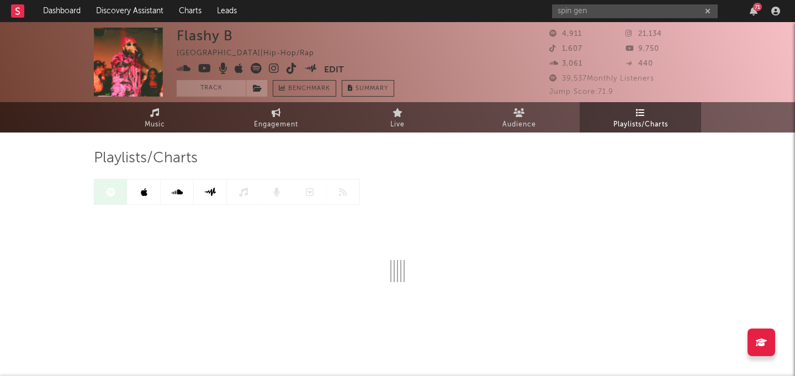
click at [151, 189] on link at bounding box center [143, 191] width 33 height 25
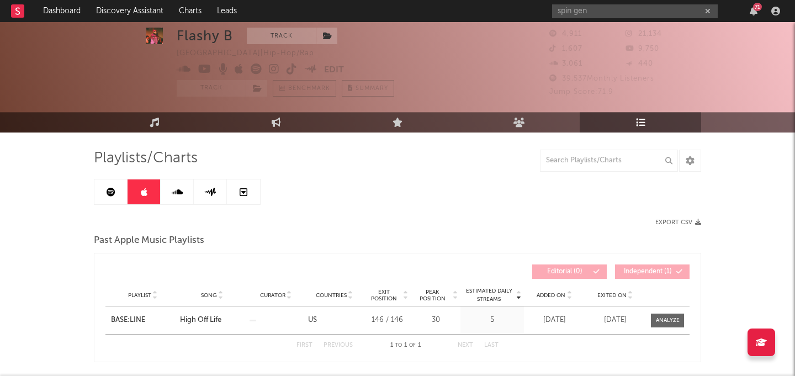
scroll to position [68, 0]
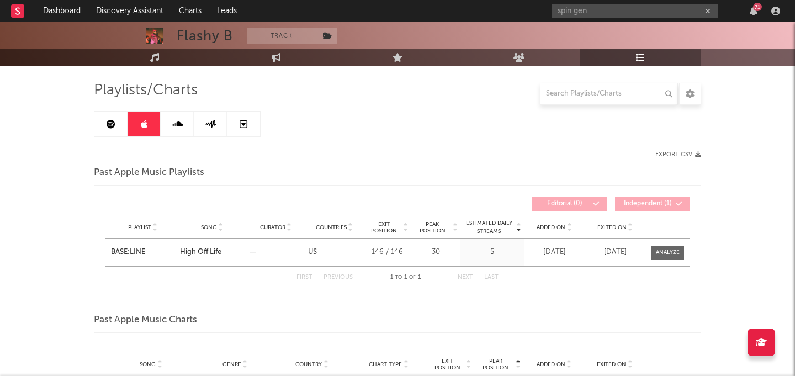
click at [193, 125] on link at bounding box center [177, 123] width 33 height 25
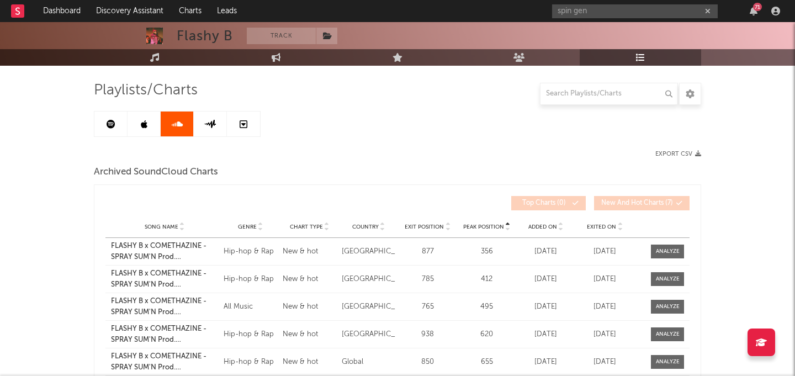
click at [203, 124] on link at bounding box center [210, 123] width 33 height 25
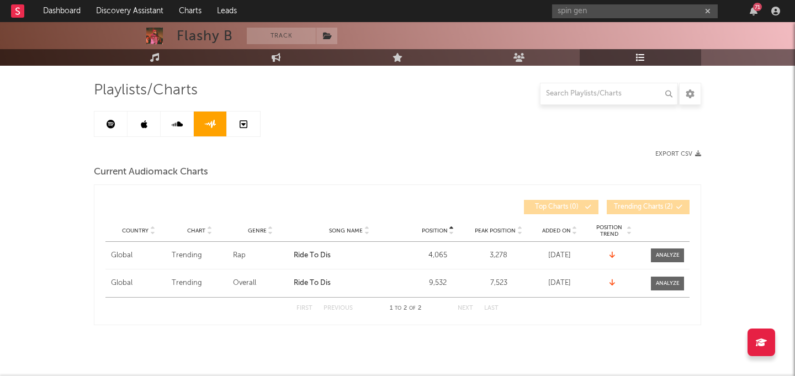
click at [175, 118] on link at bounding box center [177, 123] width 33 height 25
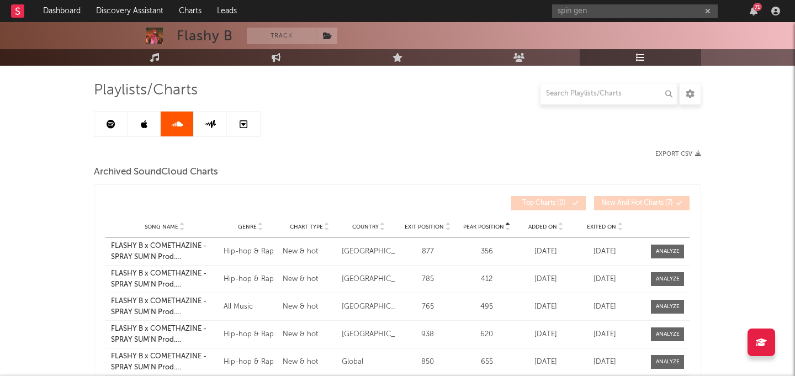
click at [195, 125] on link at bounding box center [210, 123] width 33 height 25
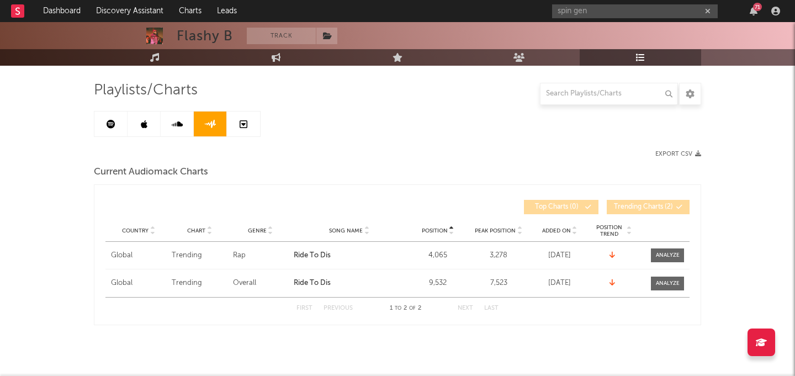
click at [234, 125] on link at bounding box center [243, 123] width 33 height 25
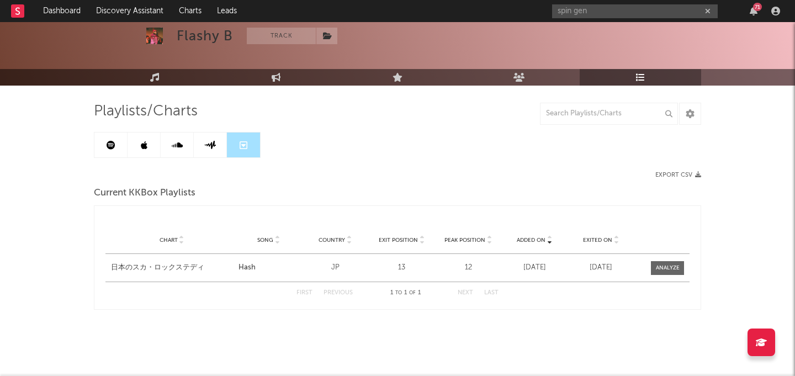
scroll to position [47, 0]
click at [152, 156] on link at bounding box center [143, 144] width 33 height 25
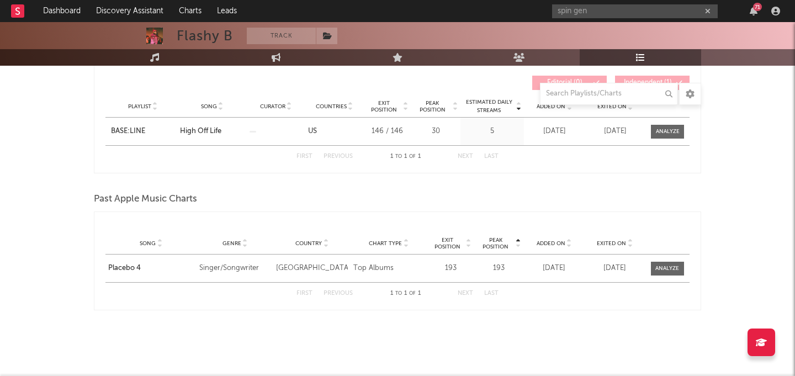
scroll to position [189, 0]
click at [570, 14] on input "spin gen" at bounding box center [635, 11] width 166 height 14
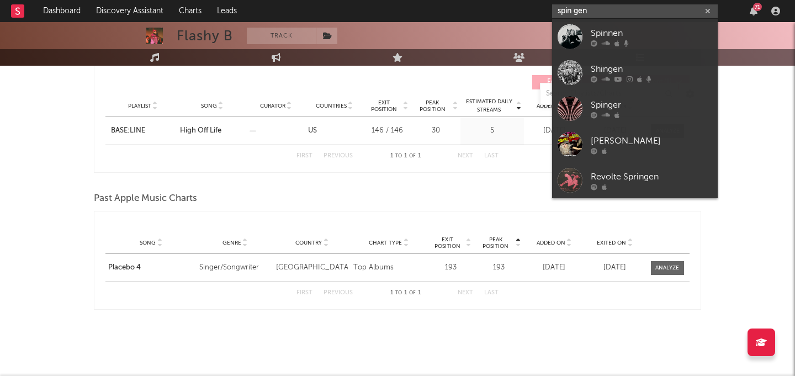
click at [570, 14] on input "spin gen" at bounding box center [635, 11] width 166 height 14
paste input "Bryan Jordan Jr."
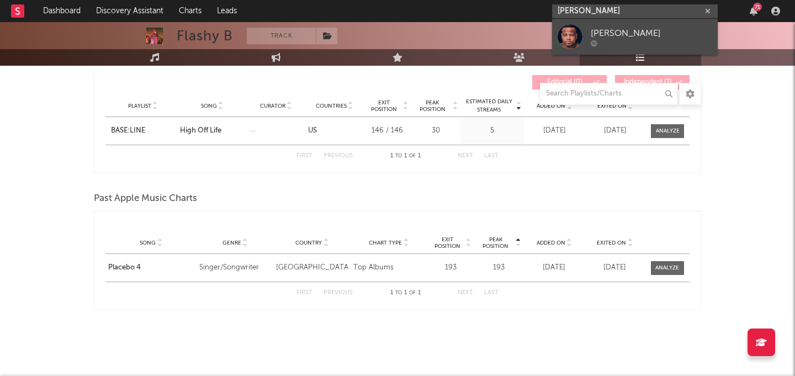
type input "Bryan Jordan Jr."
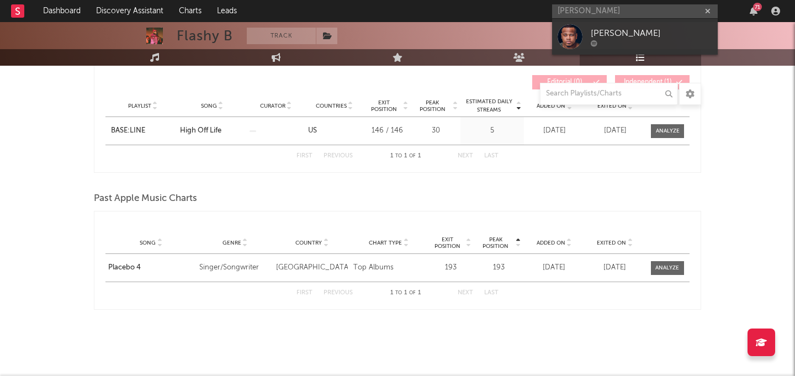
click at [586, 39] on link "[PERSON_NAME]" at bounding box center [635, 37] width 166 height 36
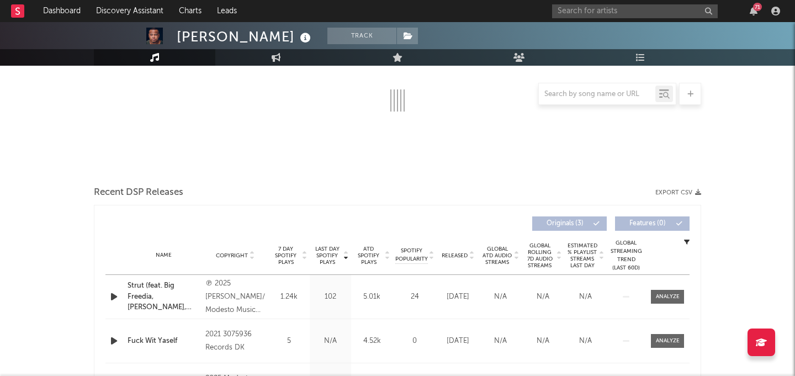
select select "1w"
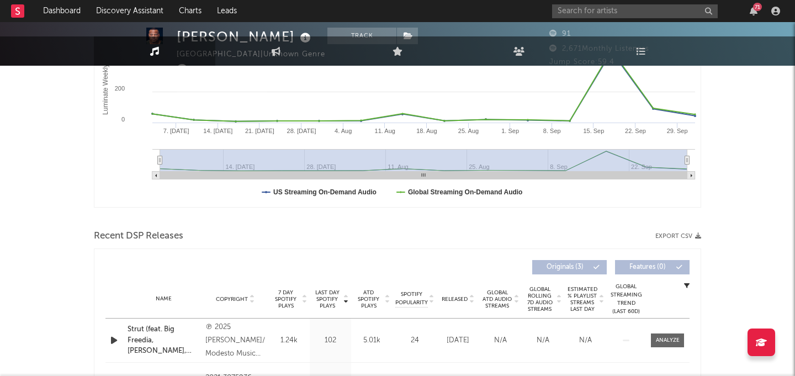
scroll to position [2, 0]
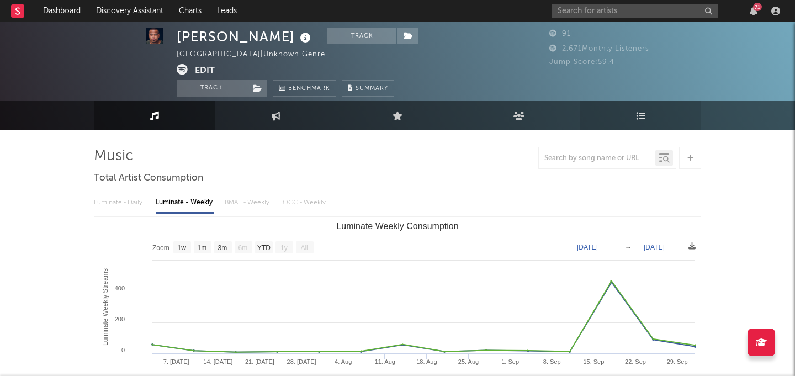
click at [636, 120] on icon at bounding box center [640, 115] width 9 height 9
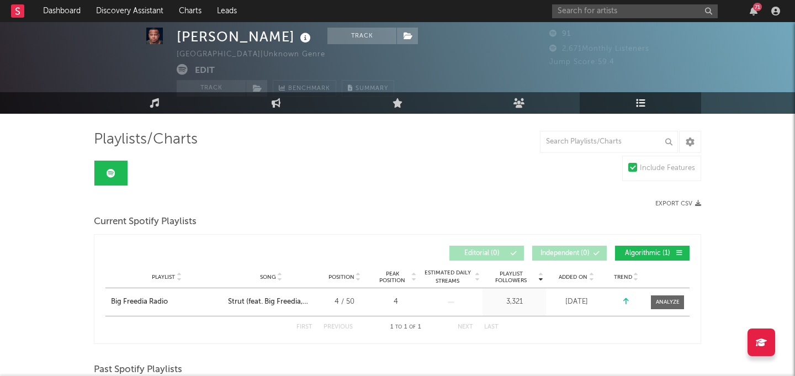
scroll to position [18, 0]
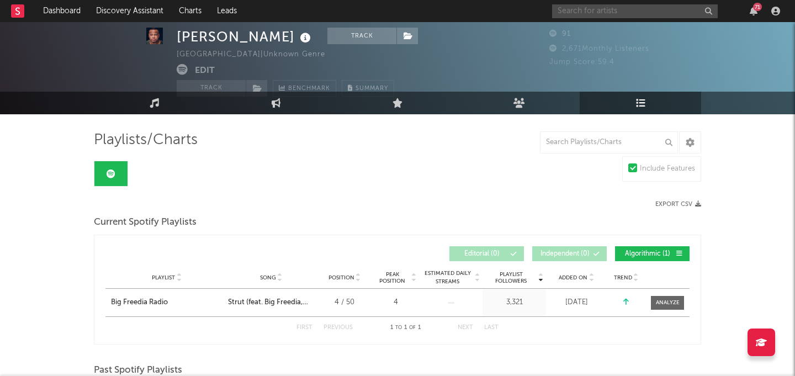
click at [618, 9] on input "text" at bounding box center [635, 11] width 166 height 14
type input "ava lions"
click at [616, 10] on input "ava lions" at bounding box center [635, 11] width 166 height 14
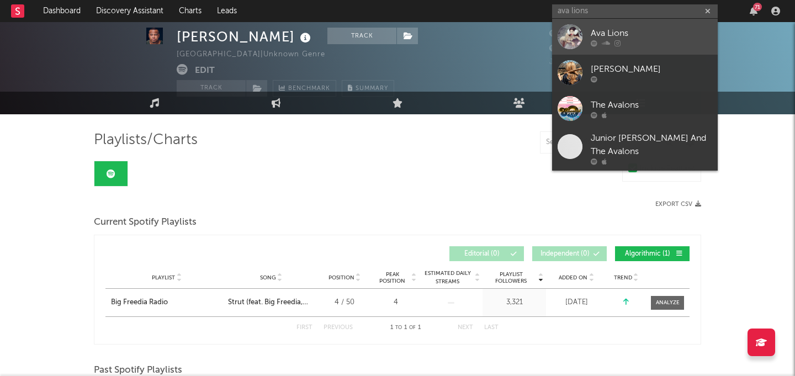
click at [617, 22] on link "Ava Lions" at bounding box center [635, 37] width 166 height 36
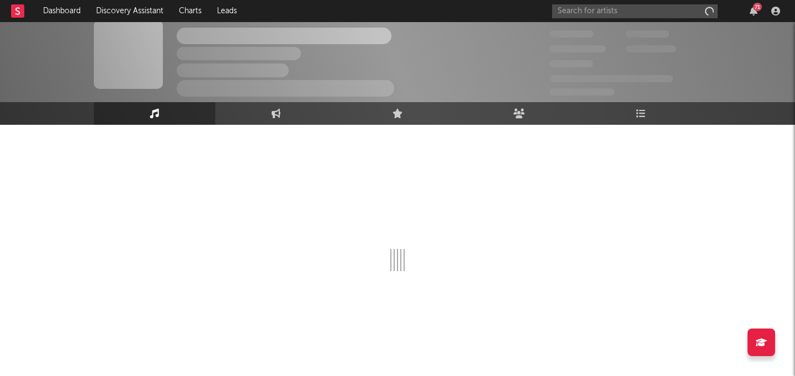
scroll to position [8, 0]
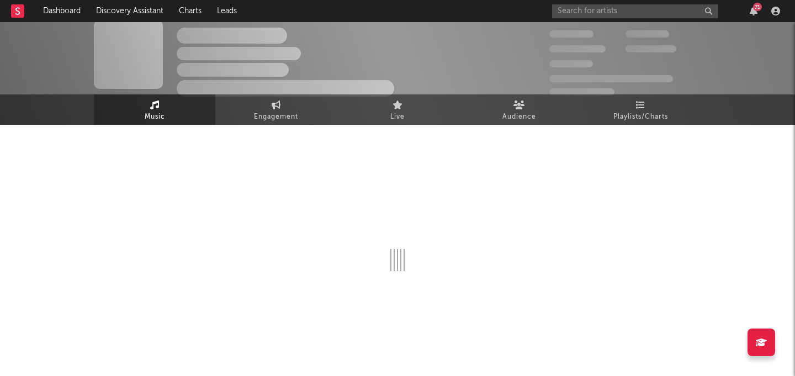
select select "6m"
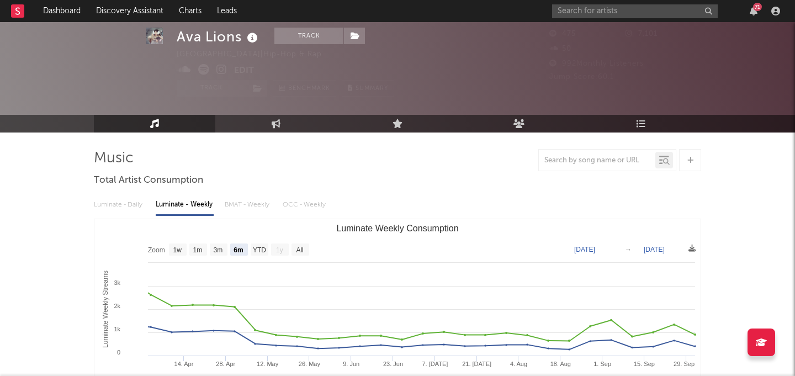
scroll to position [58, 0]
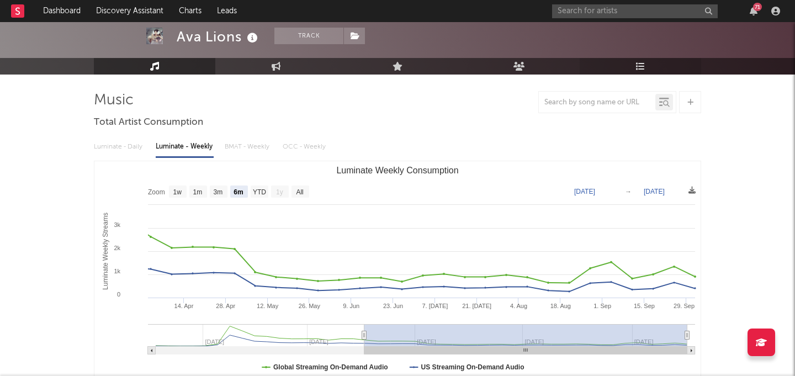
click at [649, 59] on link "Playlists/Charts" at bounding box center [640, 66] width 121 height 17
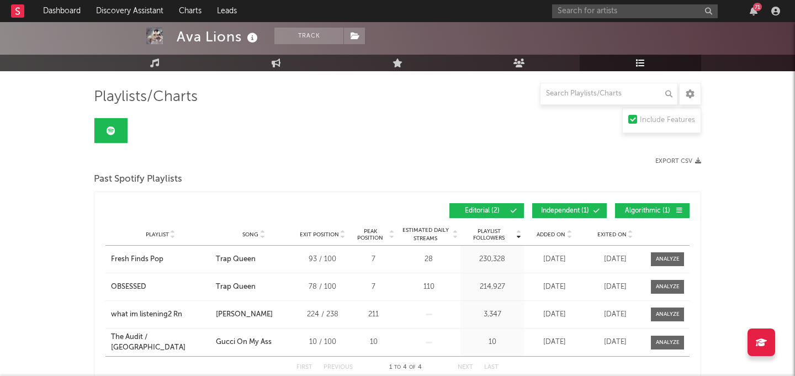
scroll to position [60, 0]
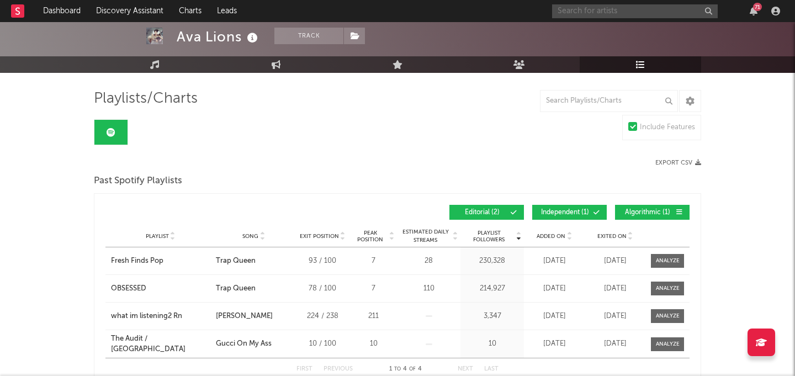
click at [650, 12] on input "text" at bounding box center [635, 11] width 166 height 14
paste input "[PERSON_NAME]"
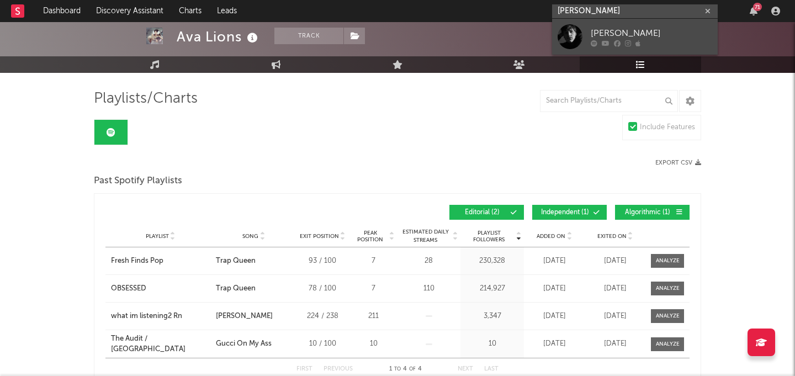
type input "[PERSON_NAME]"
click at [630, 20] on link "[PERSON_NAME]" at bounding box center [635, 37] width 166 height 36
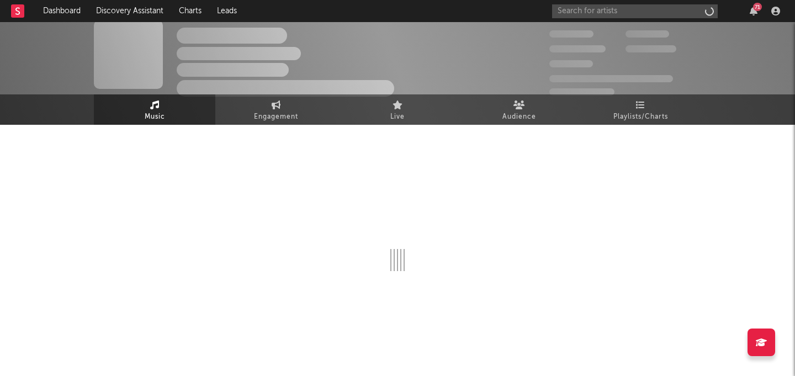
scroll to position [8, 0]
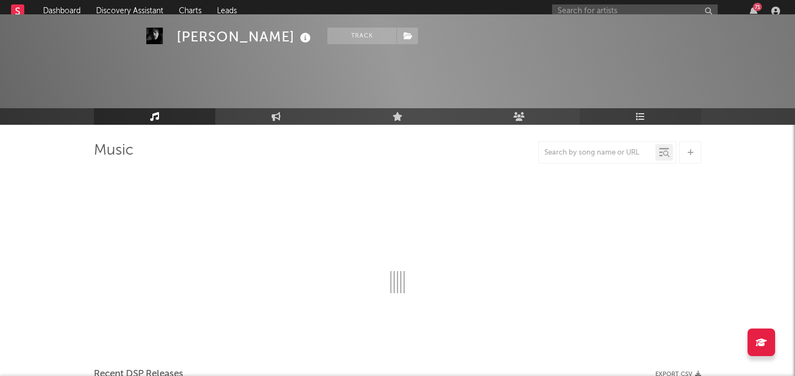
select select "1w"
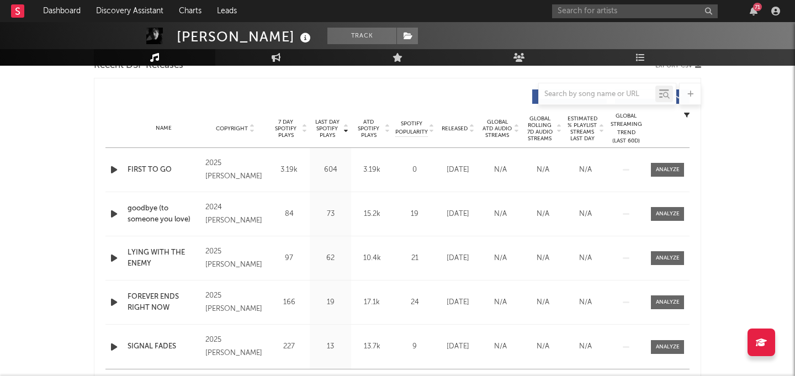
scroll to position [0, 0]
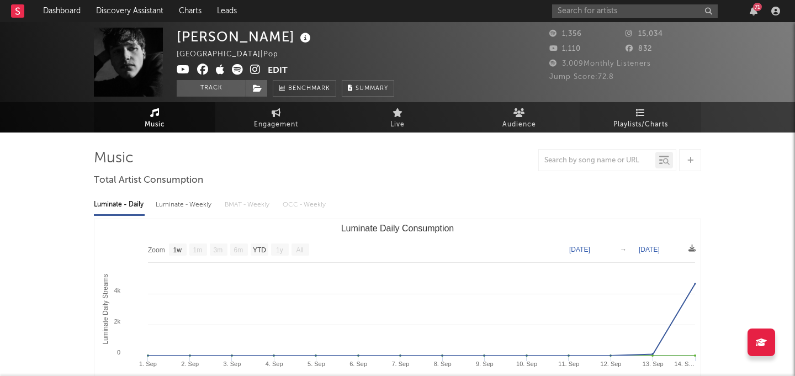
click at [645, 120] on span "Playlists/Charts" at bounding box center [640, 124] width 55 height 13
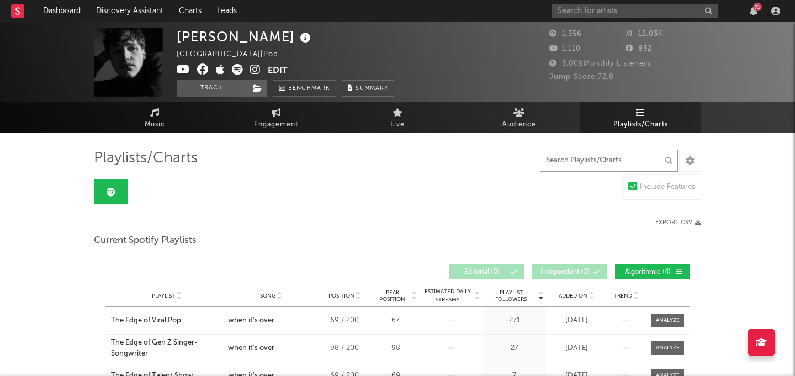
click at [578, 154] on input "text" at bounding box center [609, 161] width 138 height 22
click at [600, 12] on input "text" at bounding box center [635, 11] width 166 height 14
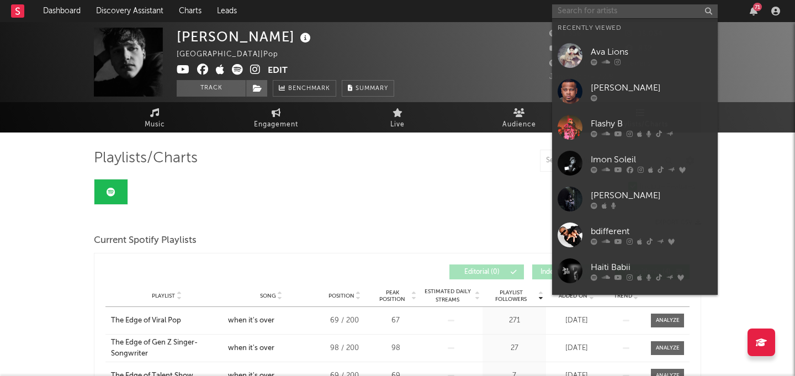
paste input "Skylar Capri"
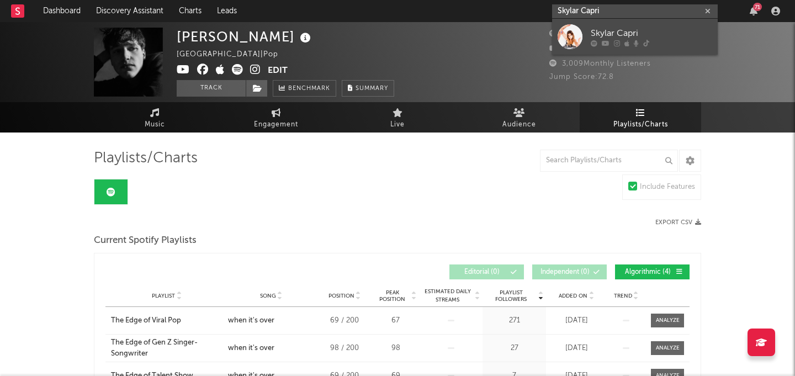
type input "Skylar Capri"
click at [659, 33] on div "Skylar Capri" at bounding box center [651, 32] width 121 height 13
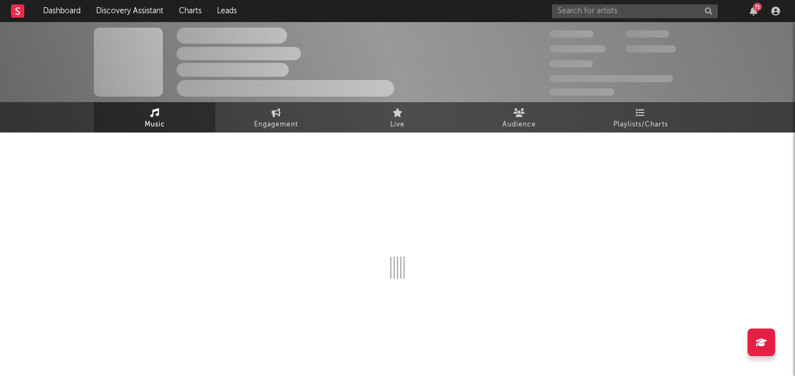
select select "6m"
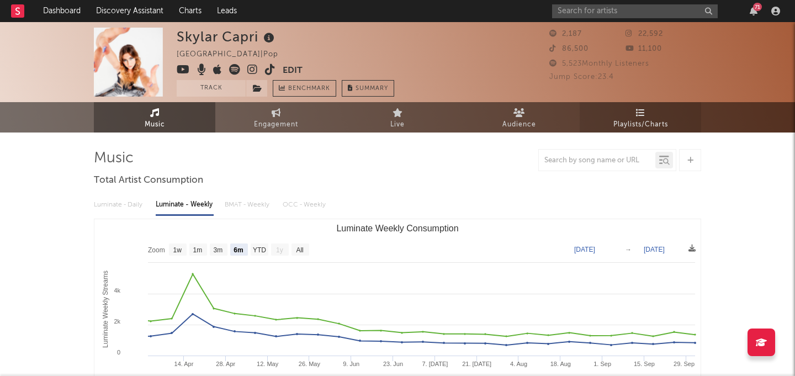
click at [650, 126] on span "Playlists/Charts" at bounding box center [640, 124] width 55 height 13
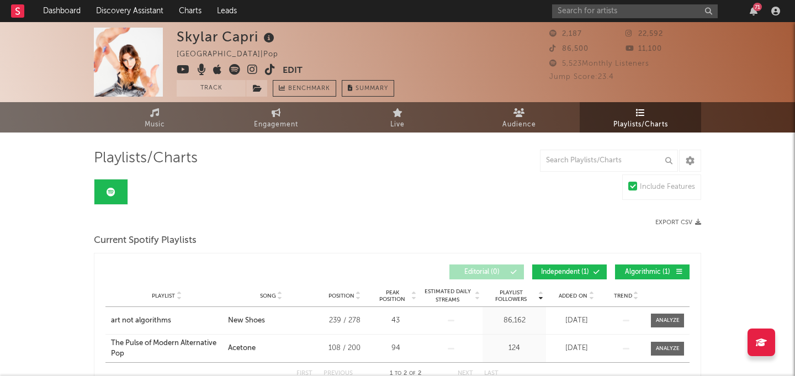
click at [202, 41] on div "Skylar Capri" at bounding box center [227, 37] width 100 height 18
copy div "Skylar Capri"
click at [631, 6] on input "text" at bounding box center [635, 11] width 166 height 14
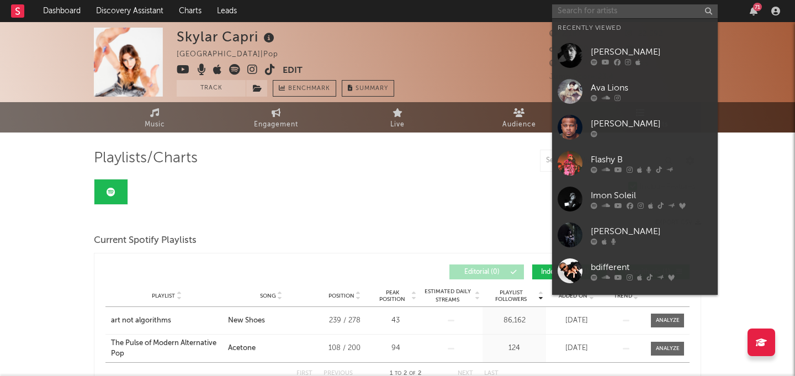
paste input "foxxdye"
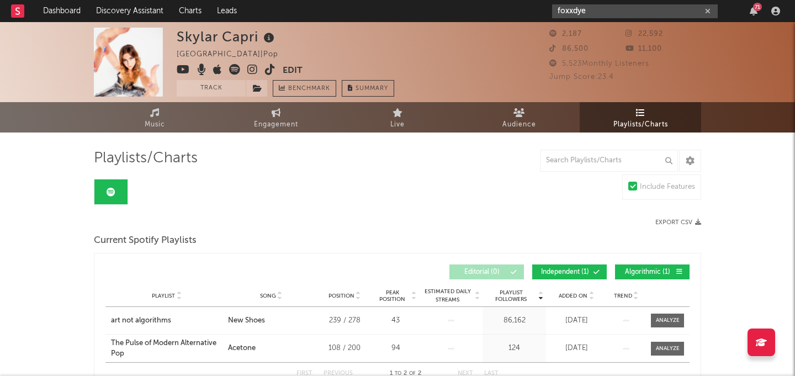
type input "foxxdye"
click at [631, 18] on input "foxxdye" at bounding box center [635, 11] width 166 height 14
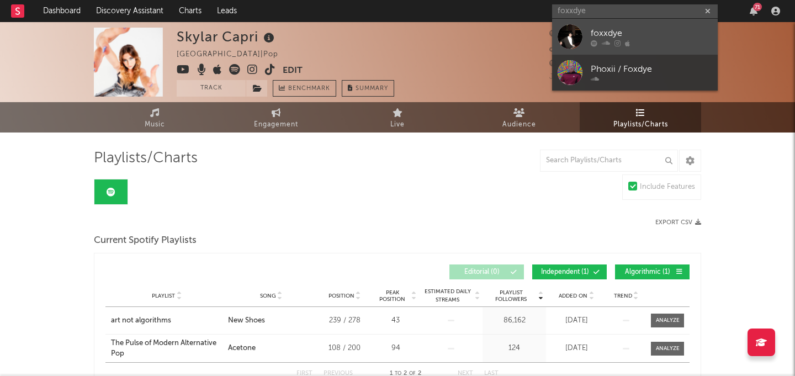
click at [640, 36] on div "foxxdye" at bounding box center [651, 32] width 121 height 13
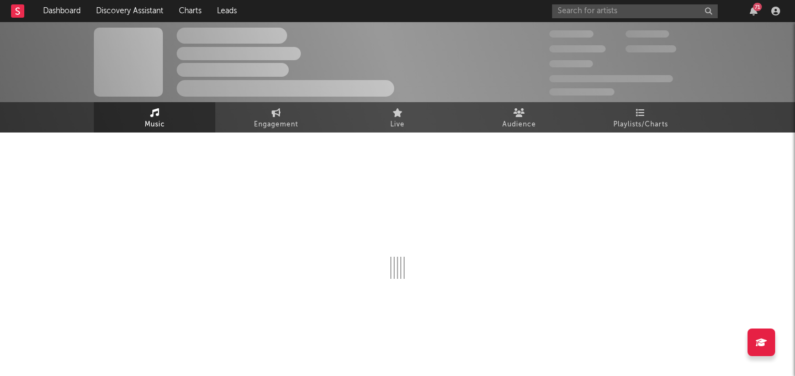
select select "6m"
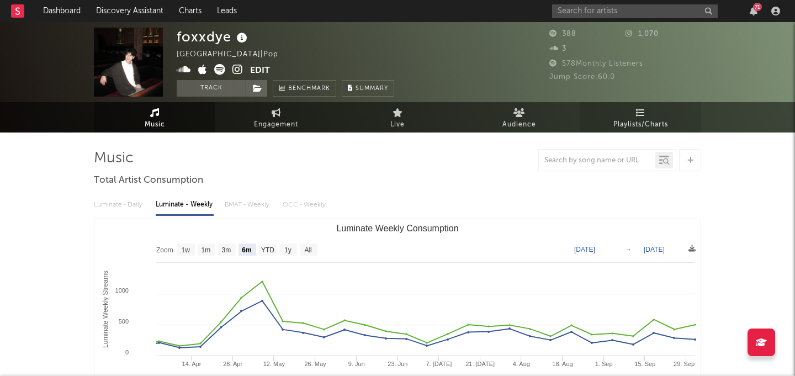
click at [653, 111] on link "Playlists/Charts" at bounding box center [640, 117] width 121 height 30
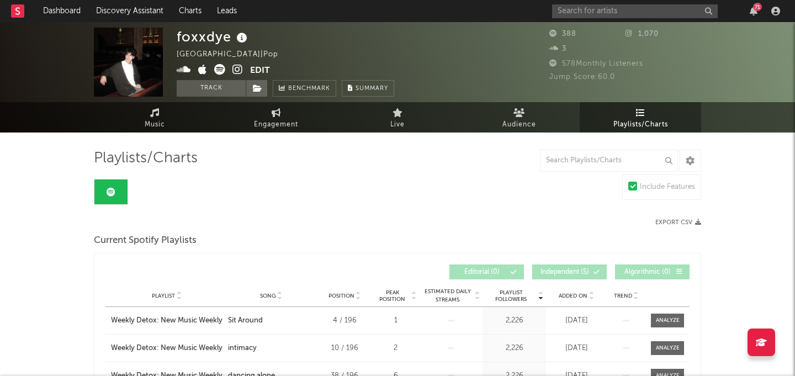
click at [209, 40] on div "foxxdye" at bounding box center [213, 37] width 73 height 18
click at [208, 39] on div "foxxdye" at bounding box center [213, 37] width 73 height 18
copy div "foxxdye"
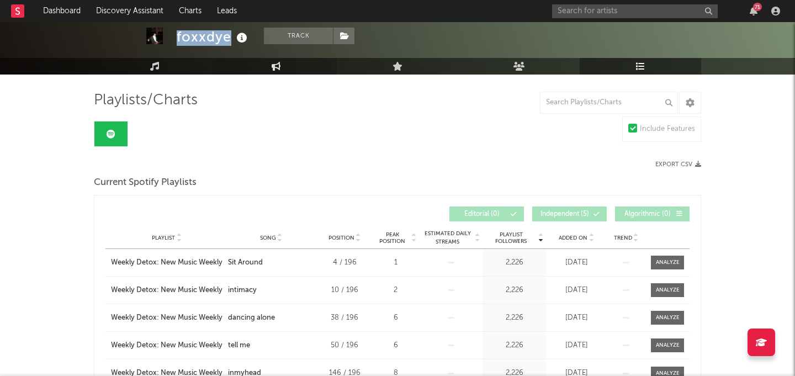
scroll to position [66, 0]
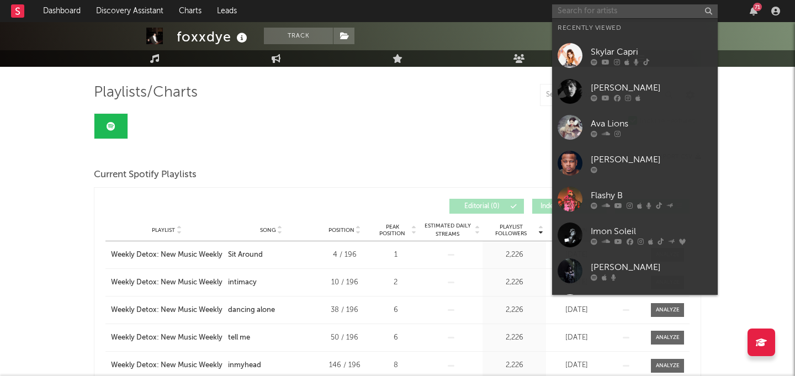
click at [570, 12] on input "text" at bounding box center [635, 11] width 166 height 14
paste input "[PERSON_NAME]"
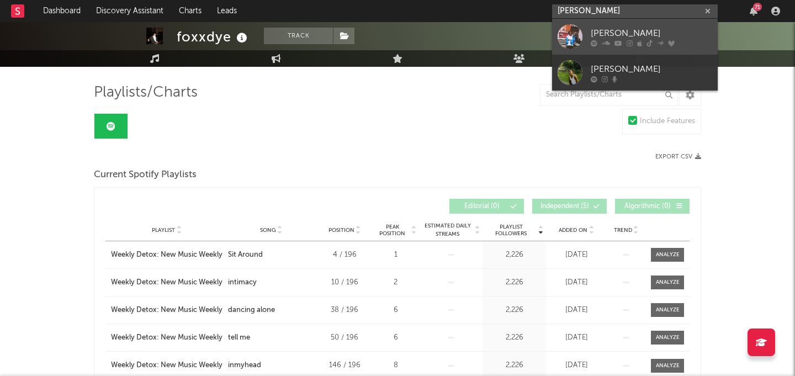
type input "[PERSON_NAME]"
click at [592, 31] on div "[PERSON_NAME]" at bounding box center [651, 32] width 121 height 13
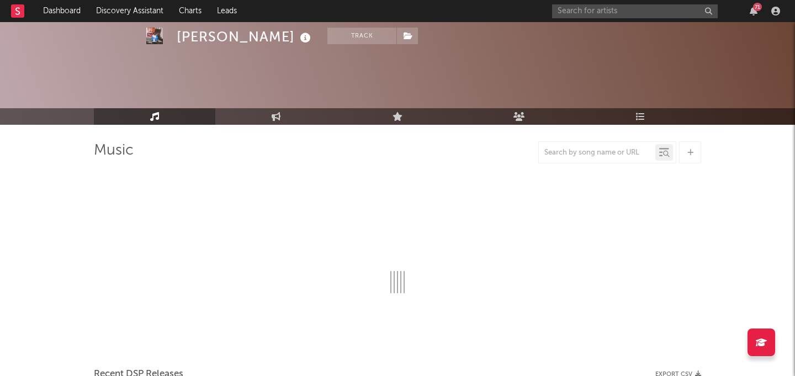
scroll to position [66, 0]
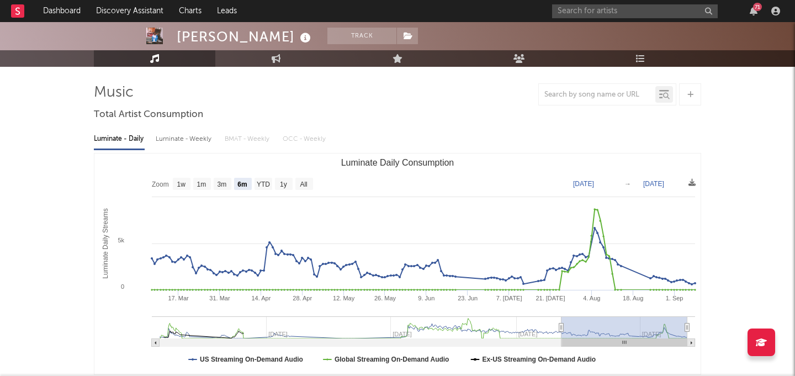
select select "6m"
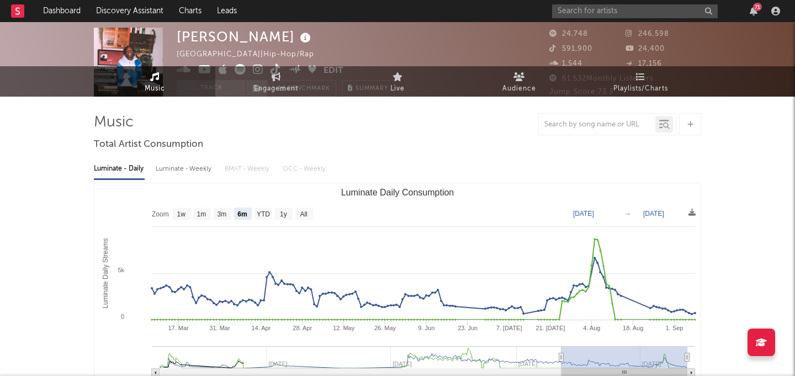
scroll to position [0, 0]
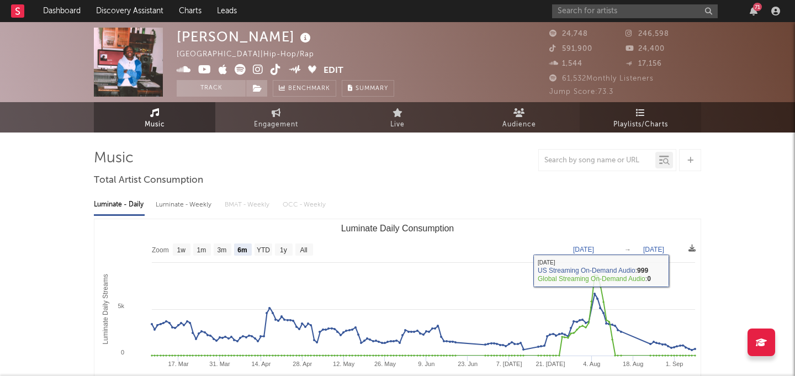
click at [649, 130] on span "Playlists/Charts" at bounding box center [640, 124] width 55 height 13
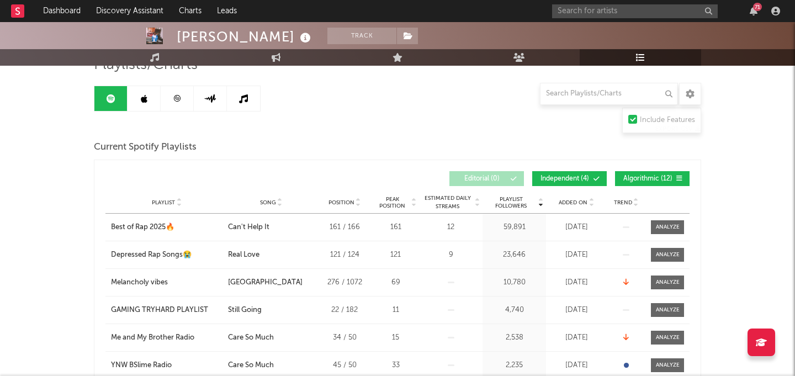
scroll to position [540, 0]
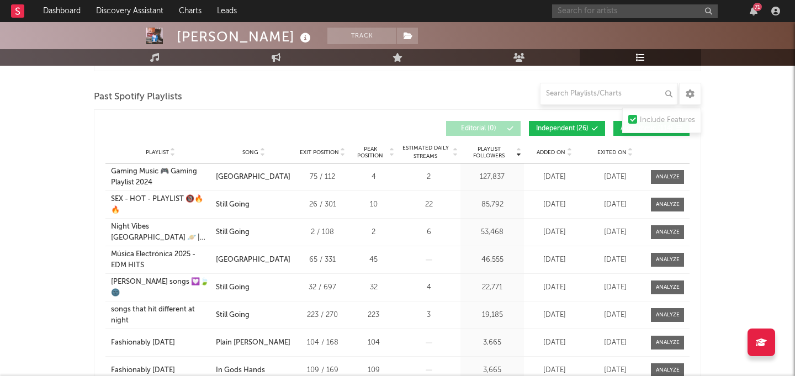
click at [610, 13] on input "text" at bounding box center [635, 11] width 166 height 14
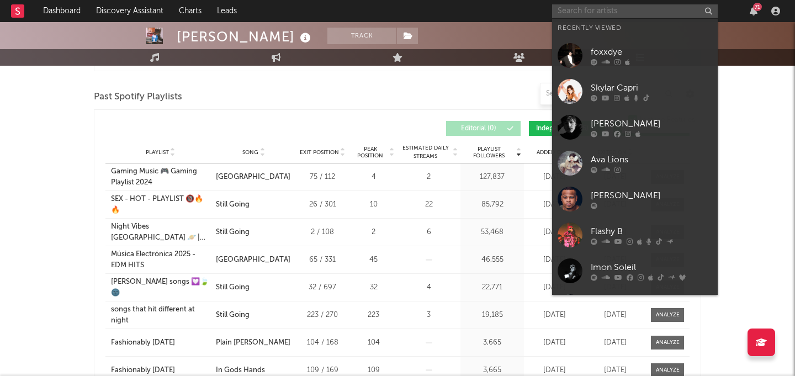
paste input "NicholasLamar"
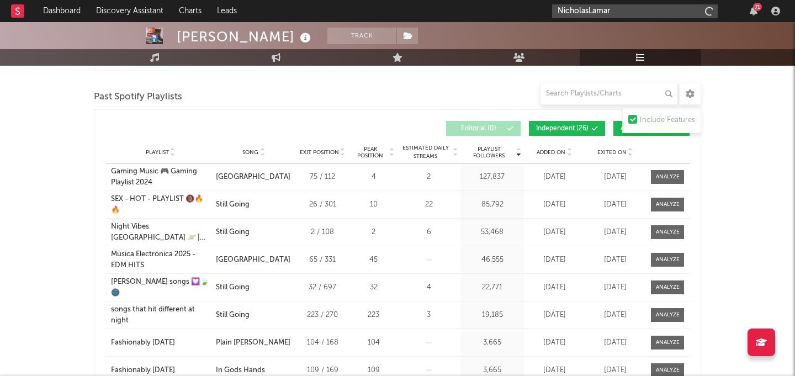
type input "NicholasLamar"
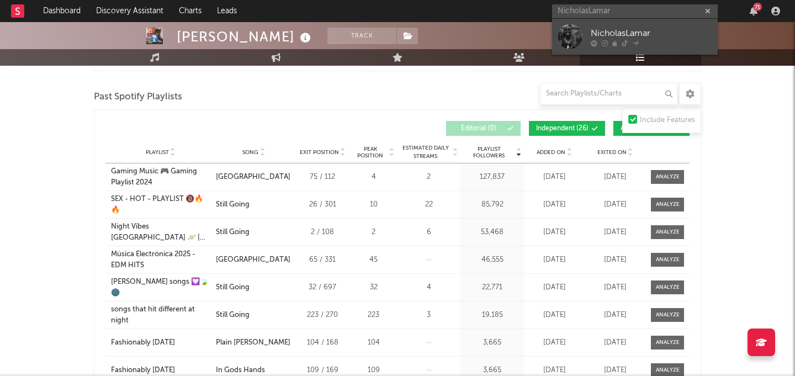
click at [603, 29] on div "NicholasLamar" at bounding box center [651, 32] width 121 height 13
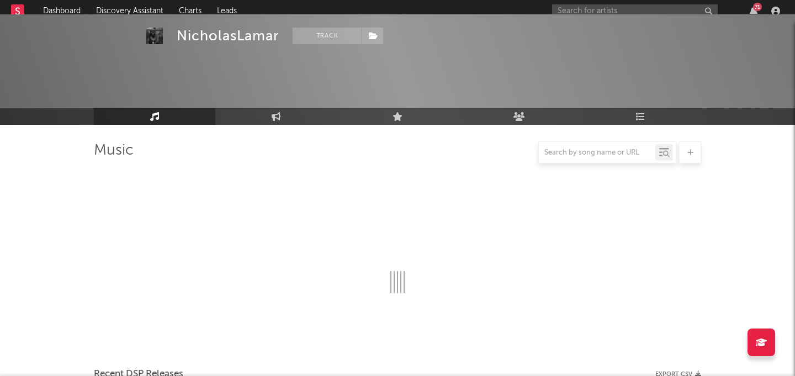
scroll to position [540, 0]
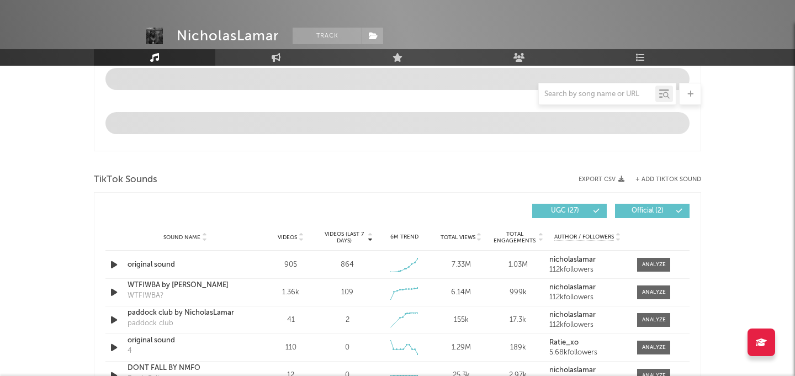
select select "6m"
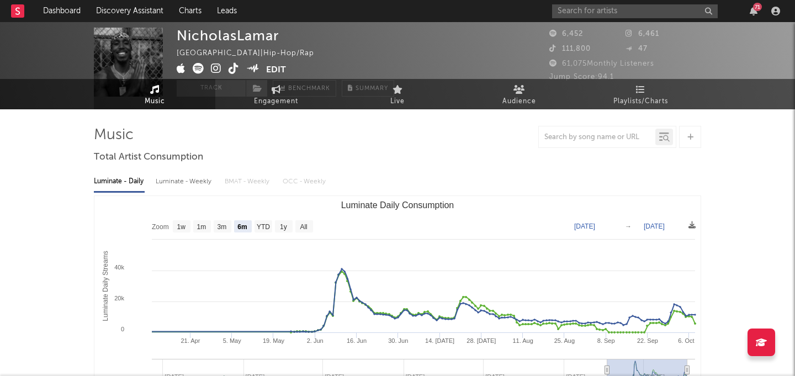
scroll to position [0, 0]
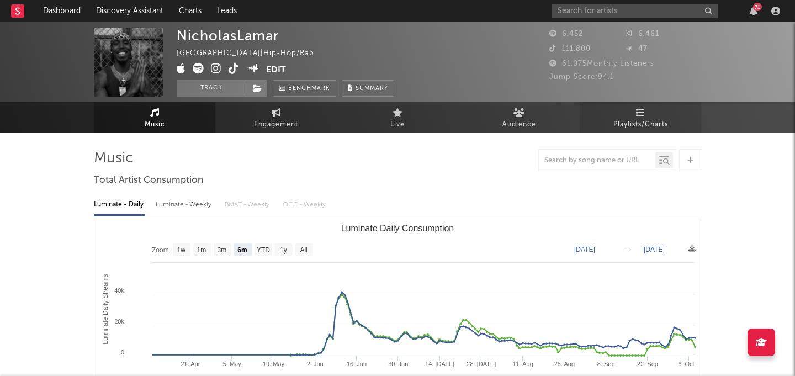
click at [618, 123] on span "Playlists/Charts" at bounding box center [640, 124] width 55 height 13
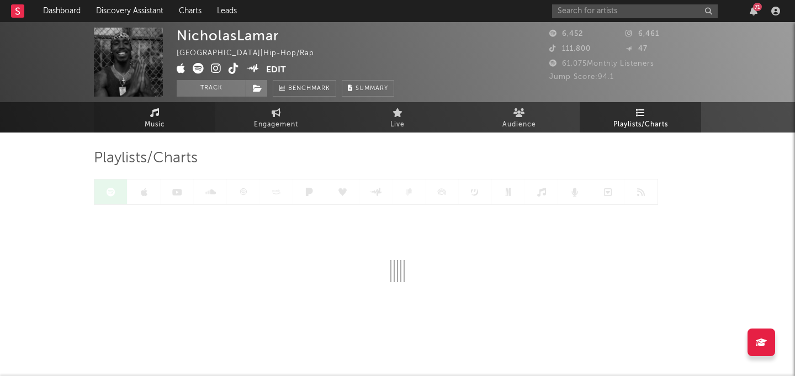
click at [174, 126] on link "Music" at bounding box center [154, 117] width 121 height 30
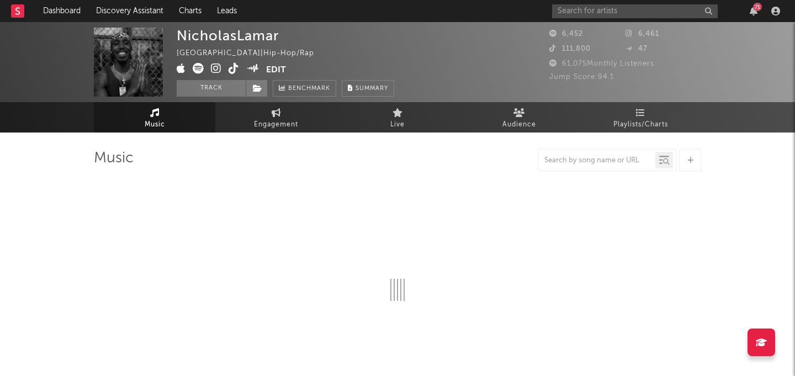
click at [158, 126] on span "Music" at bounding box center [155, 124] width 20 height 13
click at [653, 116] on link "Playlists/Charts" at bounding box center [640, 117] width 121 height 30
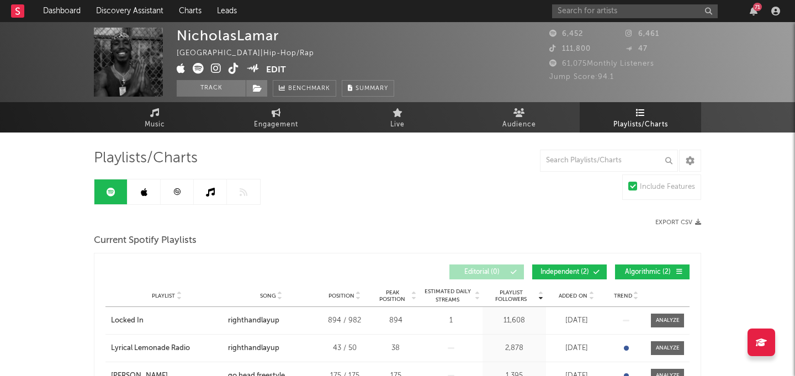
click at [211, 33] on div "NicholasLamar" at bounding box center [228, 36] width 102 height 16
copy div "NicholasLamar"
click at [586, 5] on input "text" at bounding box center [635, 11] width 166 height 14
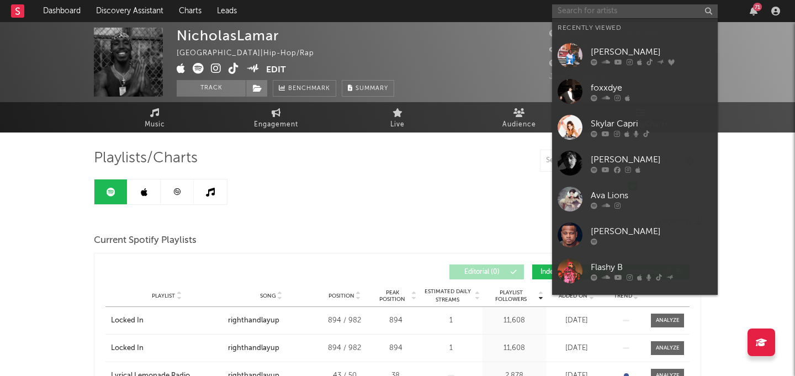
paste input "RXTTO x Betcher"
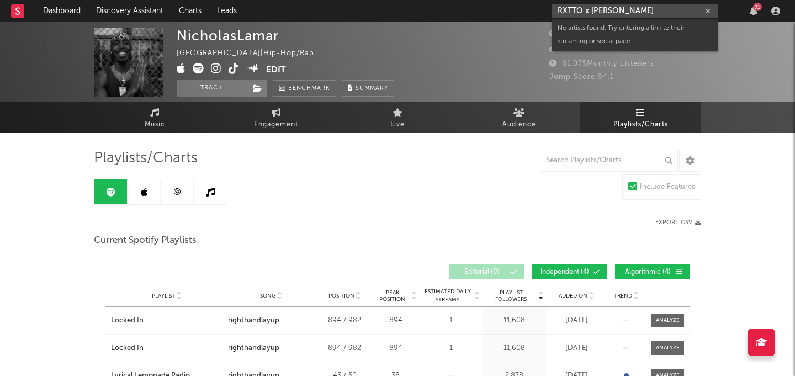
drag, startPoint x: 584, startPoint y: 14, endPoint x: 657, endPoint y: 14, distance: 72.9
click at [657, 14] on input "RXTTO x Betcher" at bounding box center [635, 11] width 166 height 14
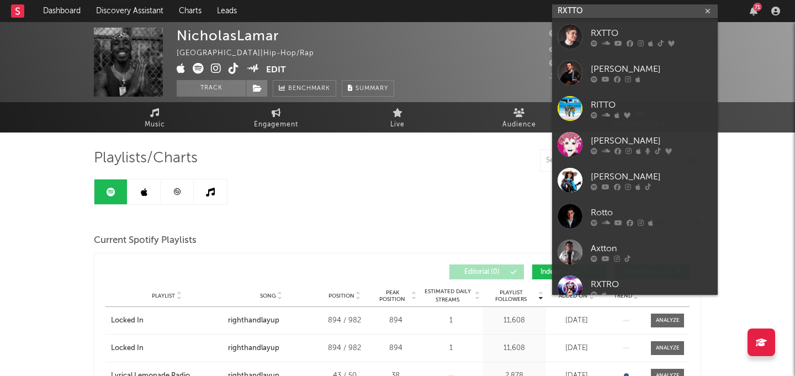
type input "RXTTO"
click at [646, 25] on link "RXTTO" at bounding box center [635, 37] width 166 height 36
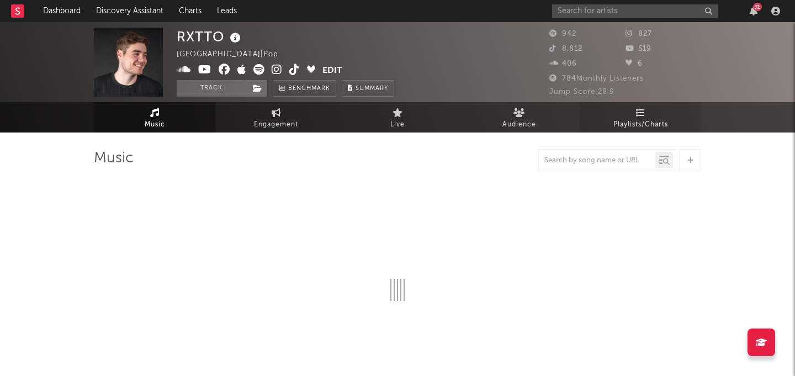
select select "6m"
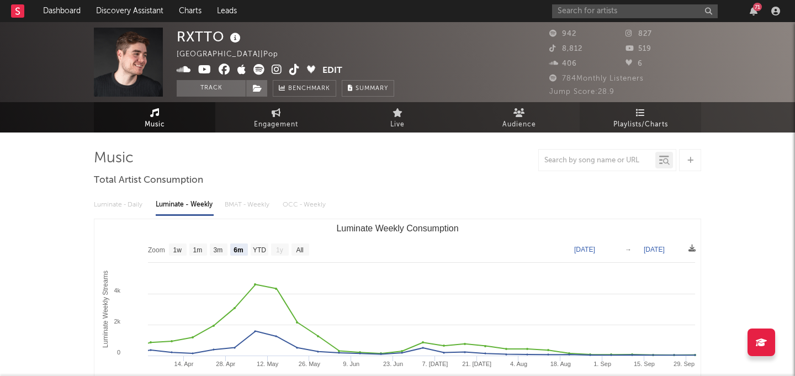
click at [642, 125] on span "Playlists/Charts" at bounding box center [640, 124] width 55 height 13
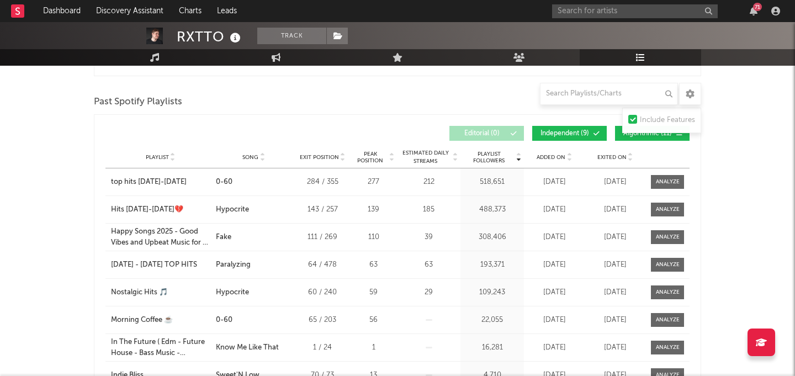
scroll to position [295, 0]
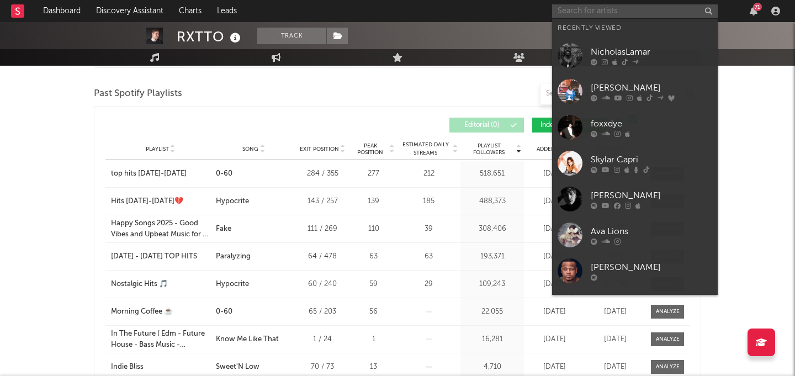
click at [626, 7] on input "text" at bounding box center [635, 11] width 166 height 14
paste input "FLOKKSTAR"
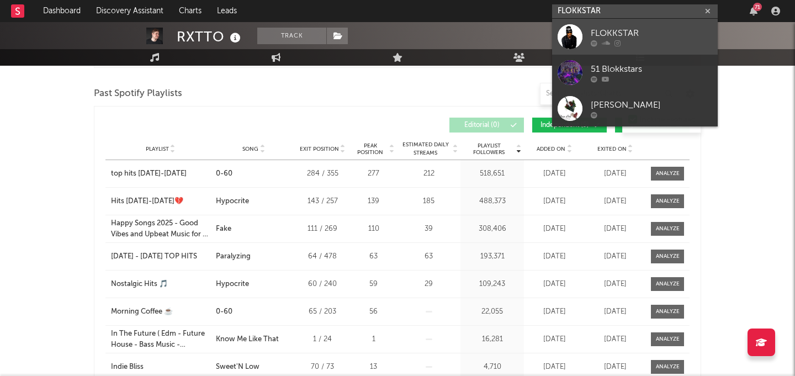
type input "FLOKKSTAR"
click at [618, 24] on link "FLOKKSTAR" at bounding box center [635, 37] width 166 height 36
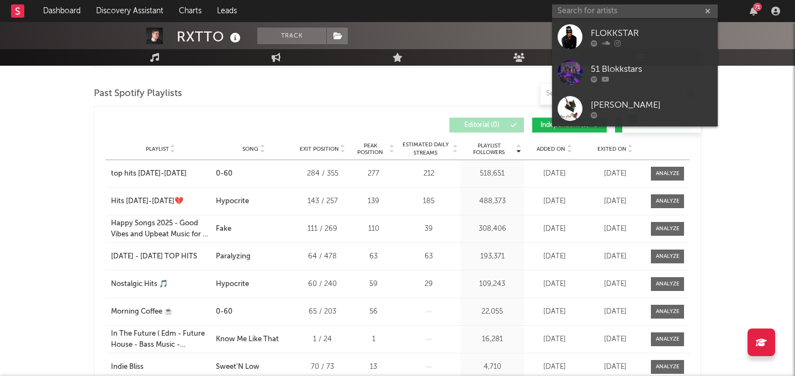
scroll to position [8, 0]
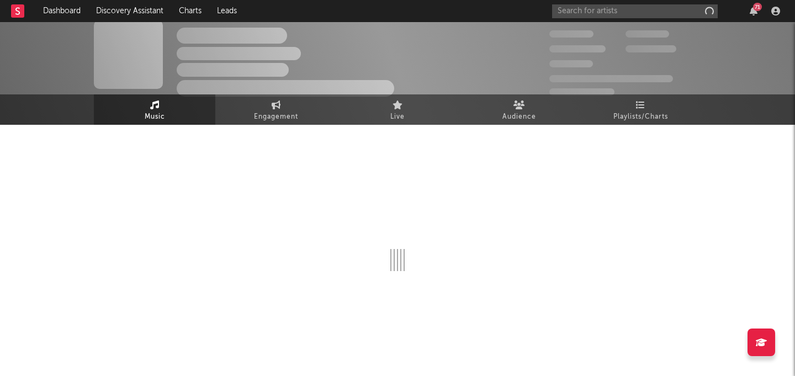
select select "1w"
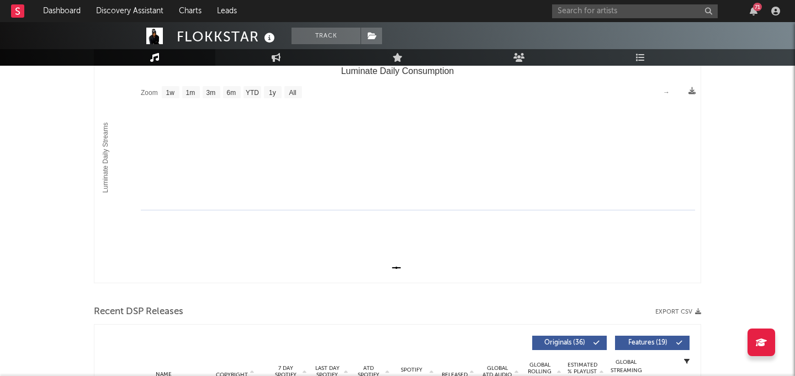
scroll to position [0, 0]
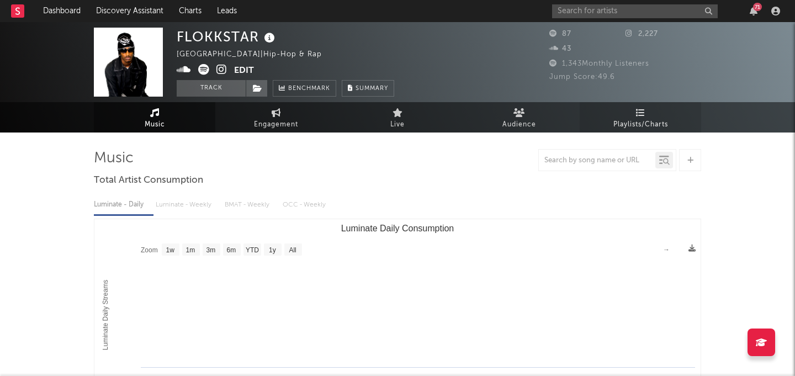
click at [652, 108] on link "Playlists/Charts" at bounding box center [640, 117] width 121 height 30
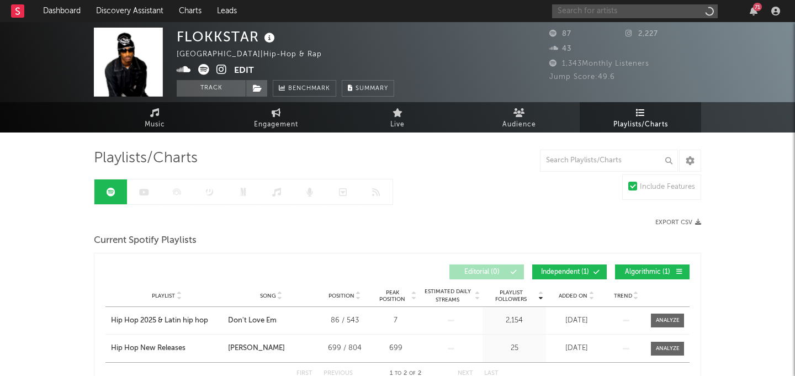
click at [610, 13] on input "text" at bounding box center [635, 11] width 166 height 14
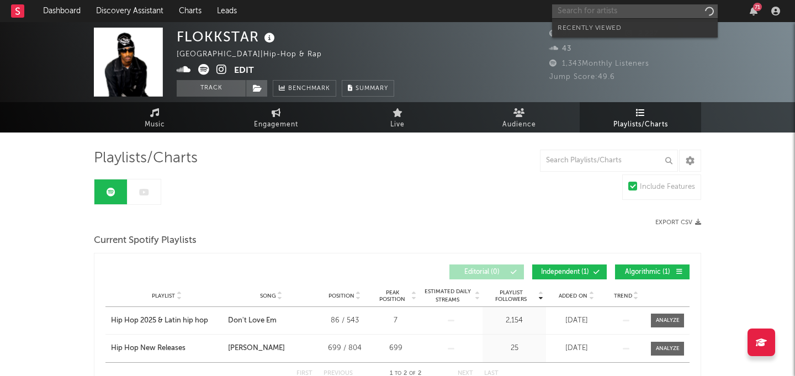
paste input "Ava Lions"
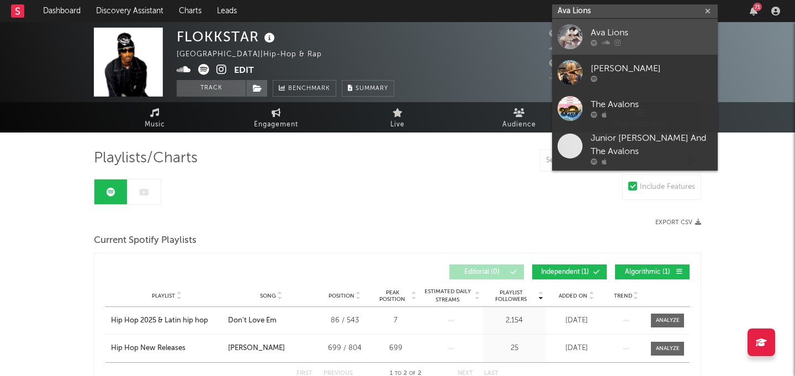
type input "Ava Lions"
click at [639, 34] on div "Ava Lions" at bounding box center [651, 32] width 121 height 13
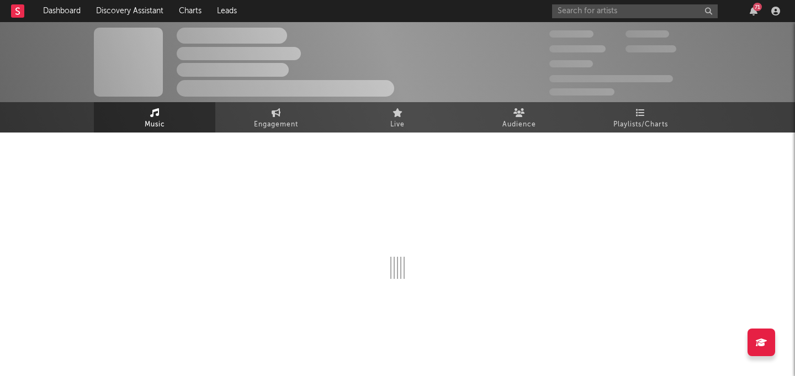
select select "6m"
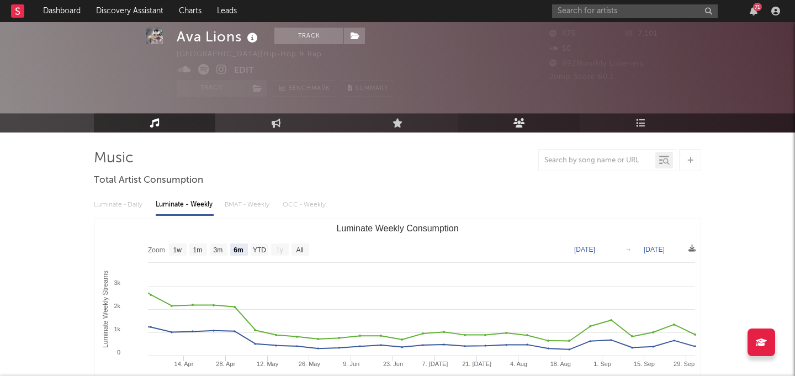
scroll to position [33, 0]
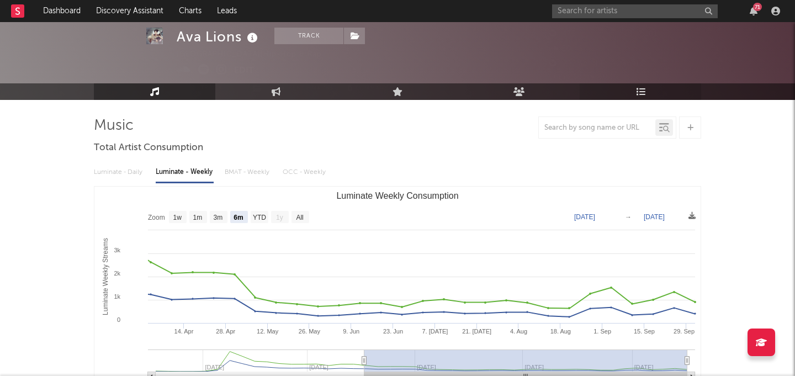
click at [637, 92] on icon at bounding box center [640, 91] width 9 height 9
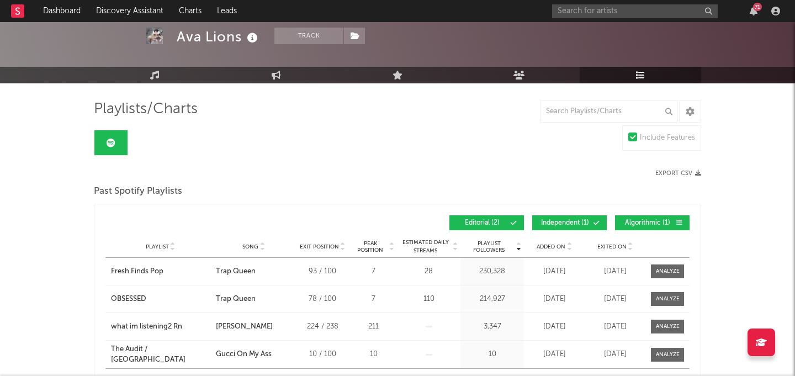
scroll to position [60, 0]
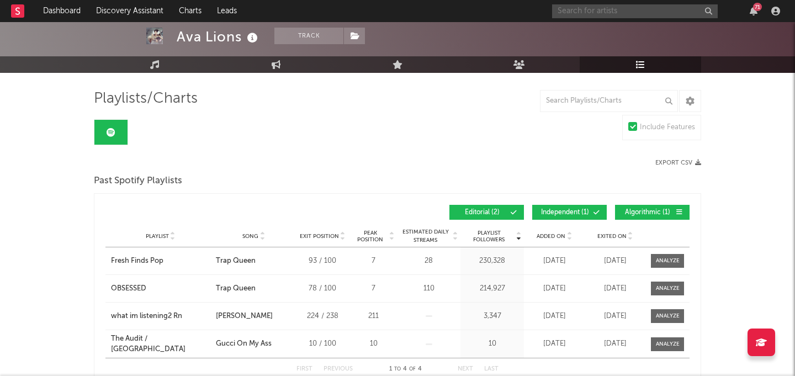
click at [580, 15] on input "text" at bounding box center [635, 11] width 166 height 14
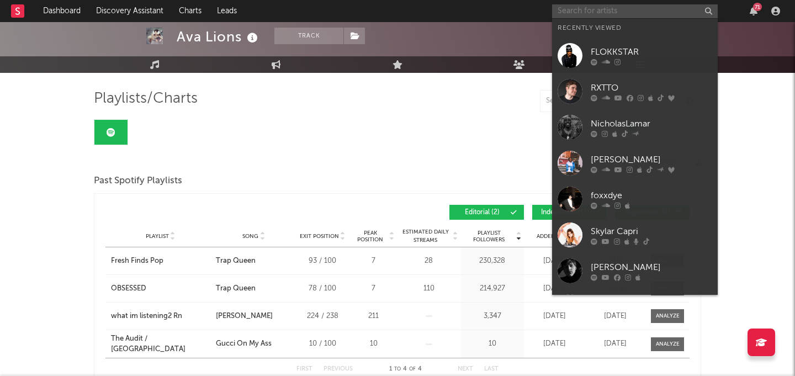
paste input "Bean."
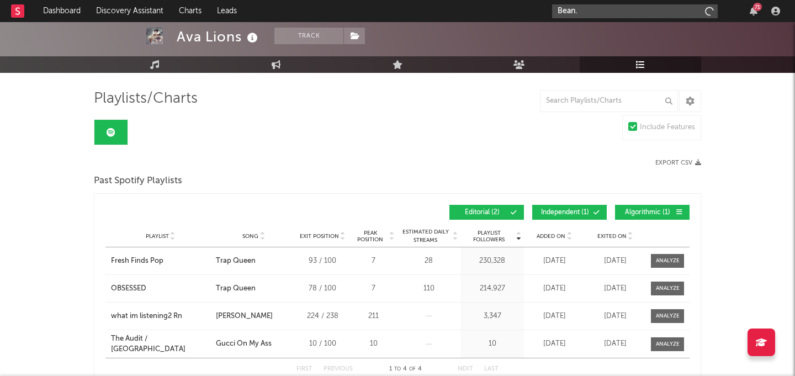
type input "Bean."
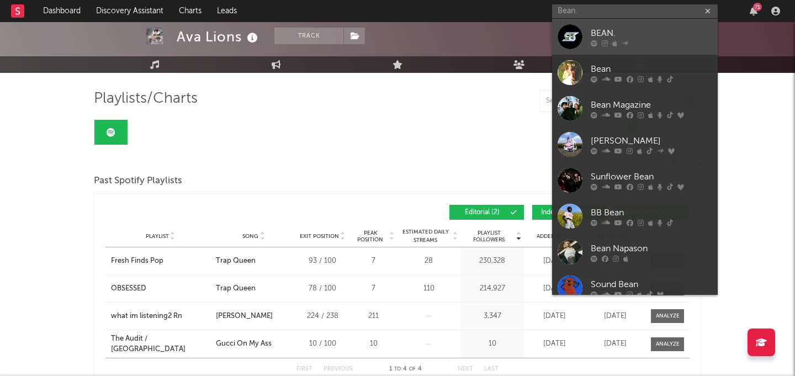
click at [584, 31] on link "BEAN." at bounding box center [635, 37] width 166 height 36
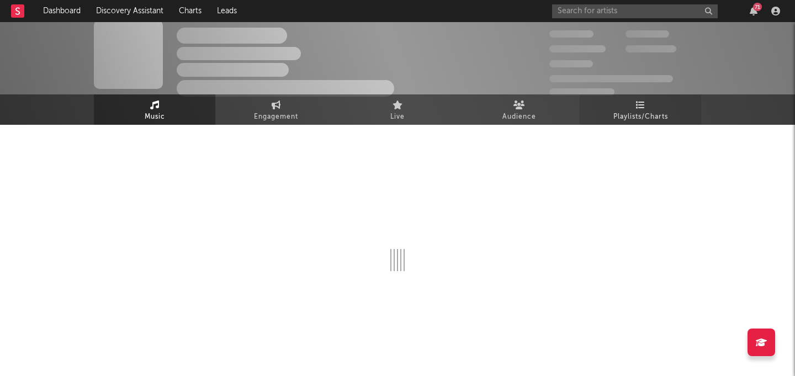
select select "1w"
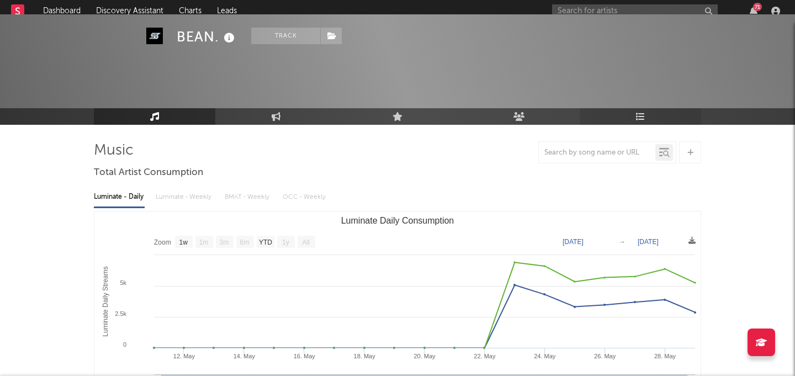
scroll to position [60, 0]
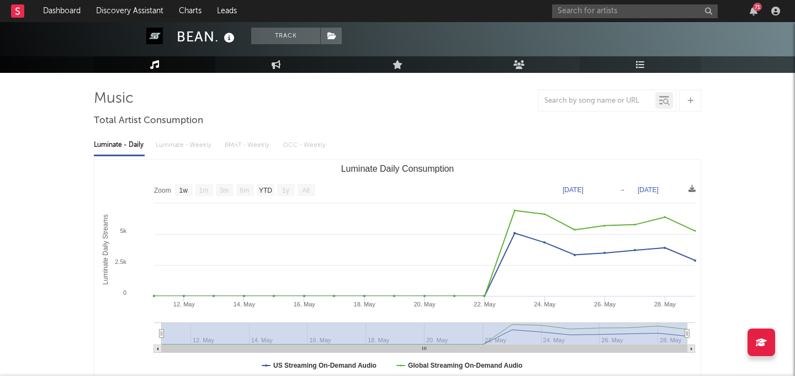
click at [625, 64] on link "Playlists/Charts" at bounding box center [640, 64] width 121 height 17
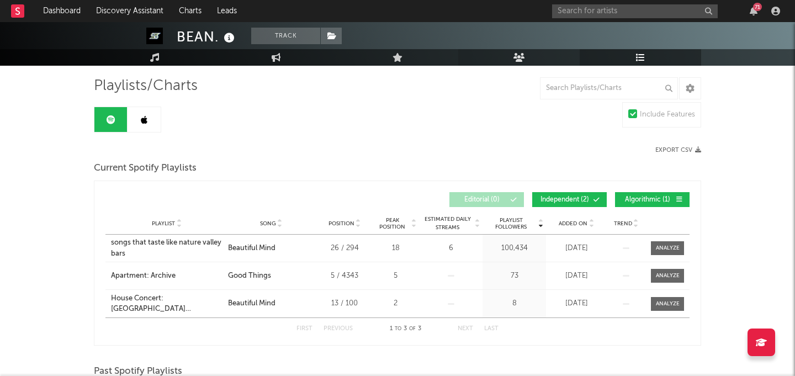
scroll to position [91, 0]
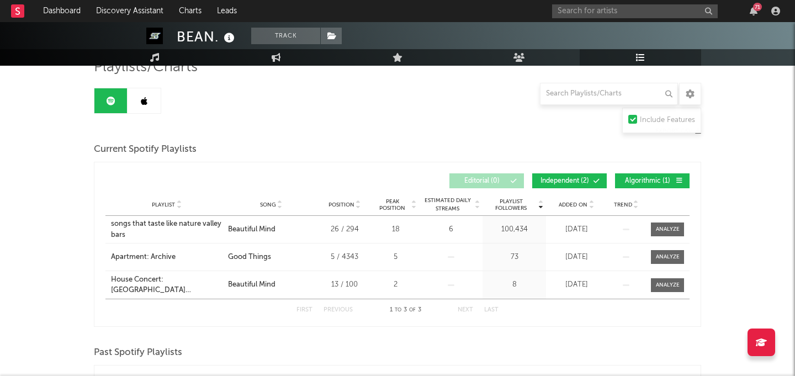
click at [151, 103] on link at bounding box center [143, 100] width 33 height 25
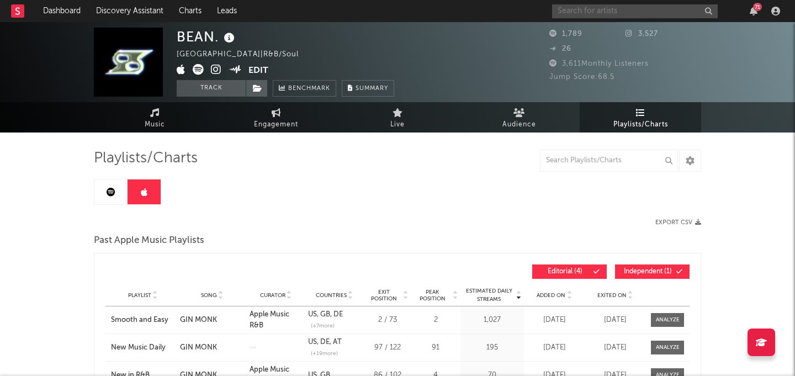
click at [682, 17] on input "text" at bounding box center [635, 11] width 166 height 14
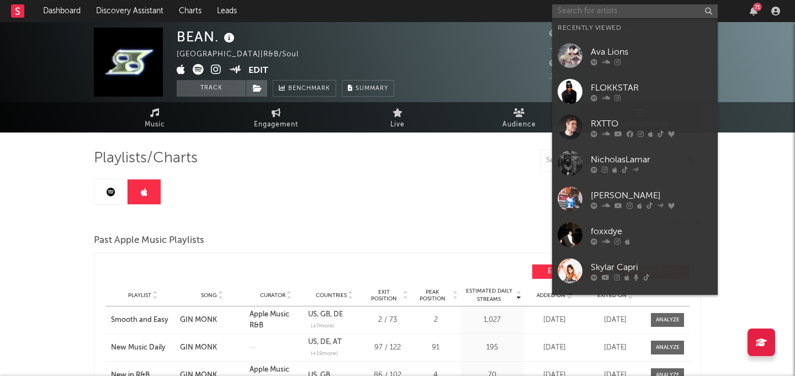
paste input "bdifferent"
type input "bdifferent"
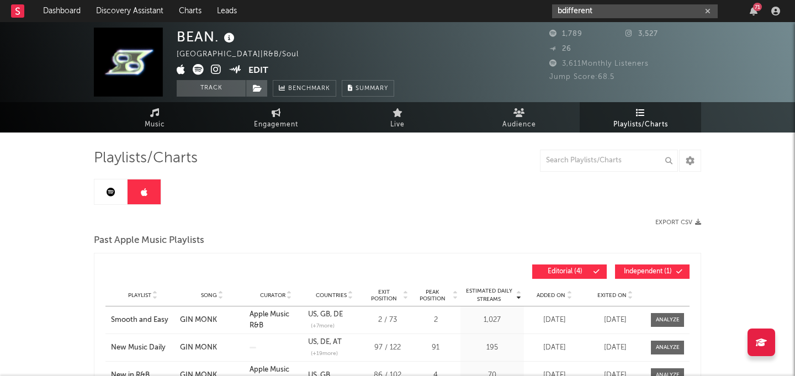
click at [605, 12] on input "bdifferent" at bounding box center [635, 11] width 166 height 14
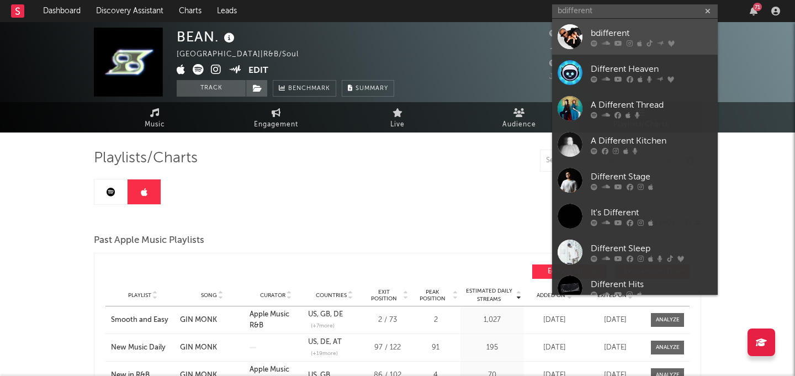
click at [603, 25] on link "bdifferent" at bounding box center [635, 37] width 166 height 36
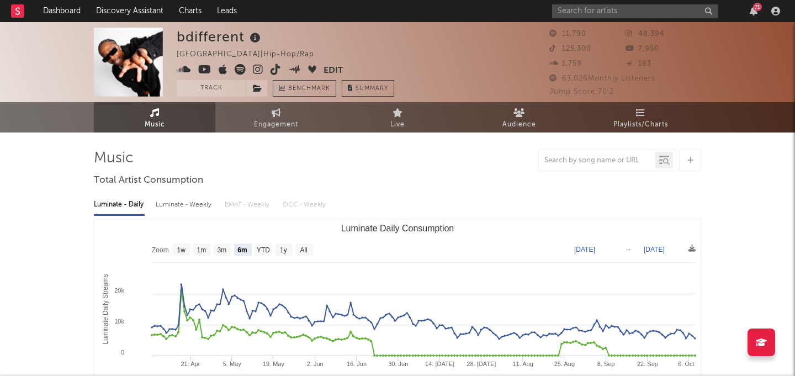
select select "6m"
click at [646, 108] on link "Playlists/Charts" at bounding box center [640, 117] width 121 height 30
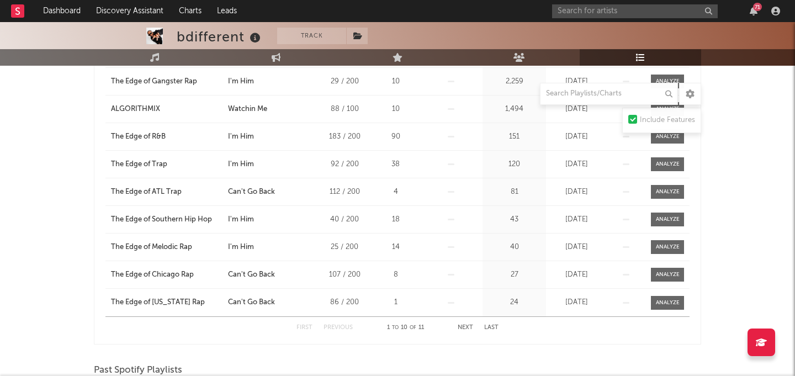
scroll to position [166, 0]
